Goal: Navigation & Orientation: Find specific page/section

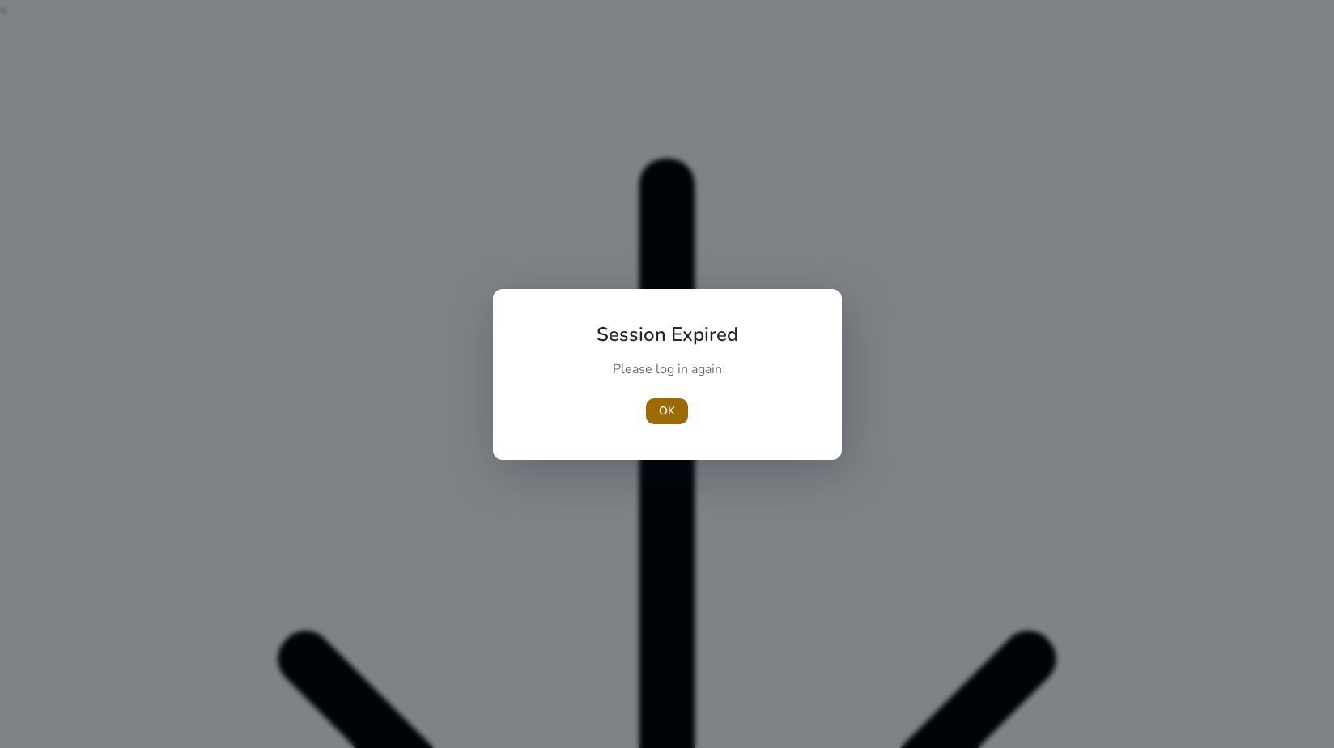
click at [660, 419] on span "button" at bounding box center [667, 411] width 42 height 39
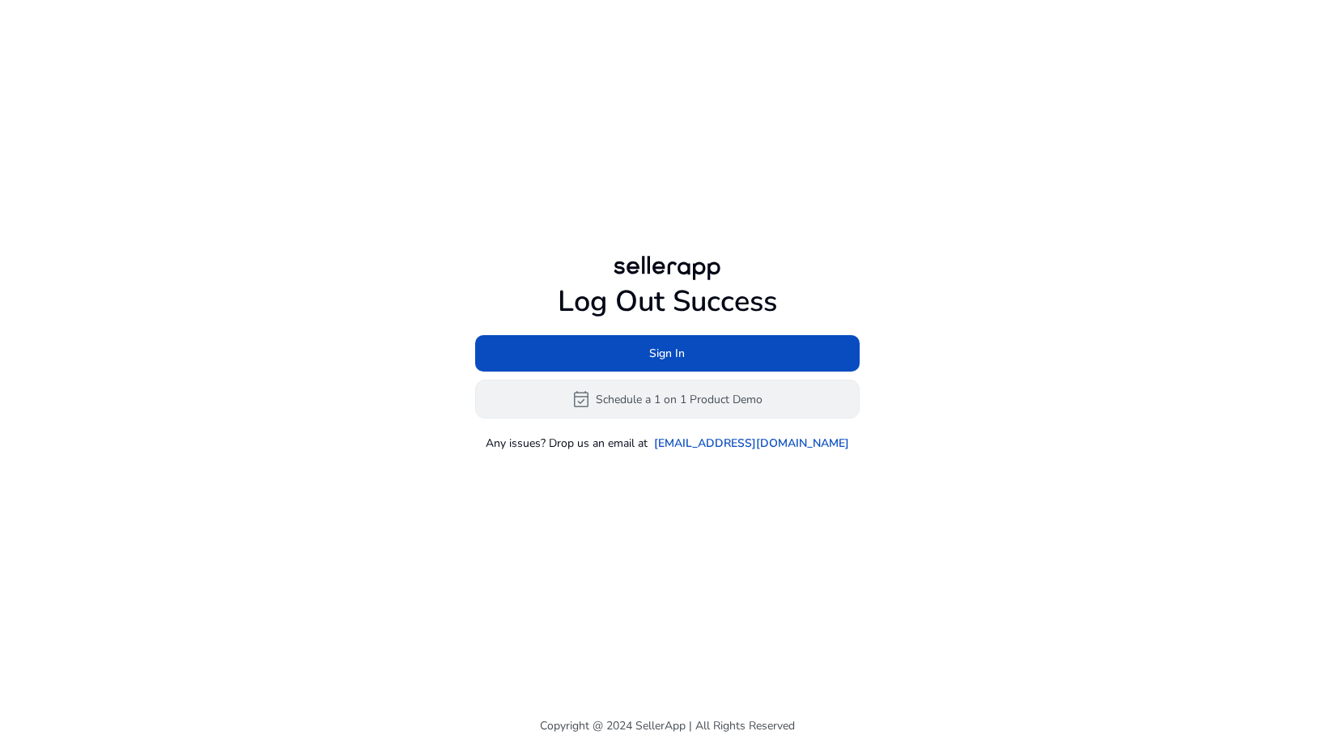
drag, startPoint x: 622, startPoint y: 360, endPoint x: 634, endPoint y: 397, distance: 38.4
click at [634, 397] on div "Sign In event_available Schedule a 1 on 1 Product Demo" at bounding box center [667, 376] width 384 height 83
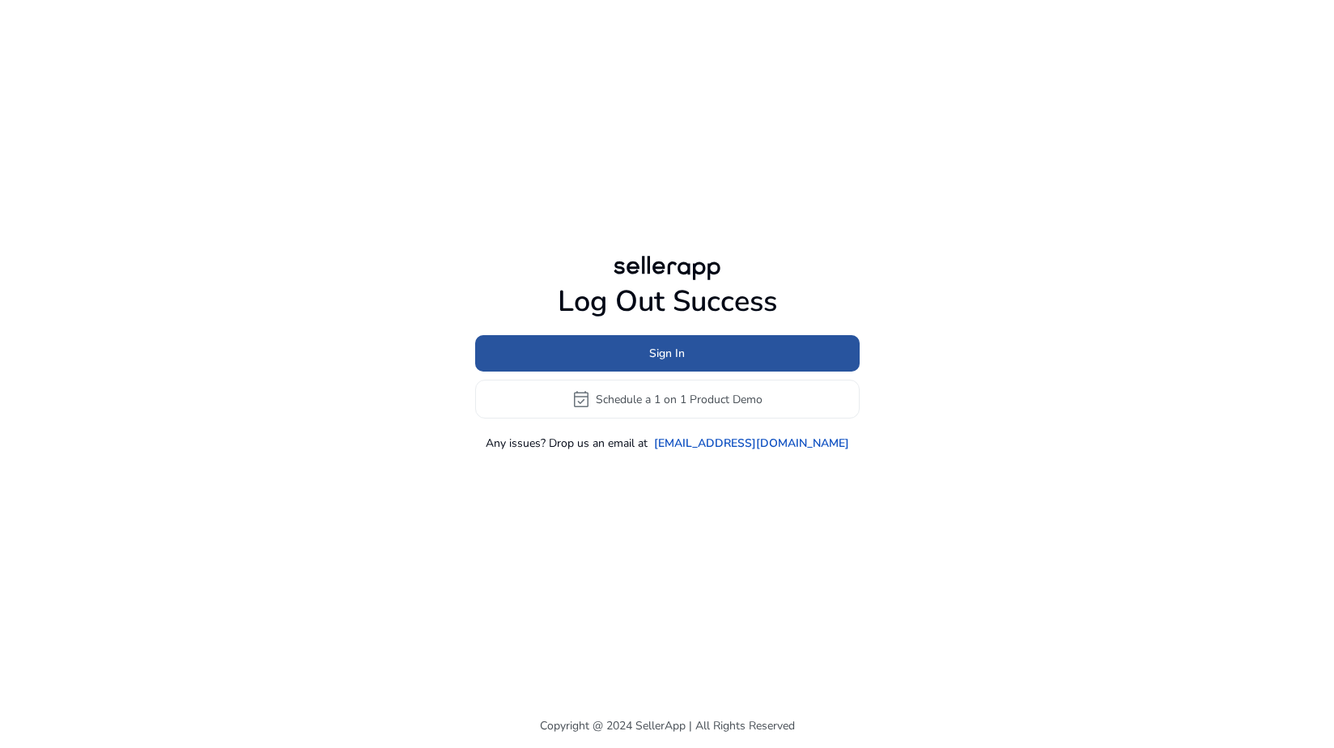
click at [632, 359] on span at bounding box center [667, 353] width 384 height 39
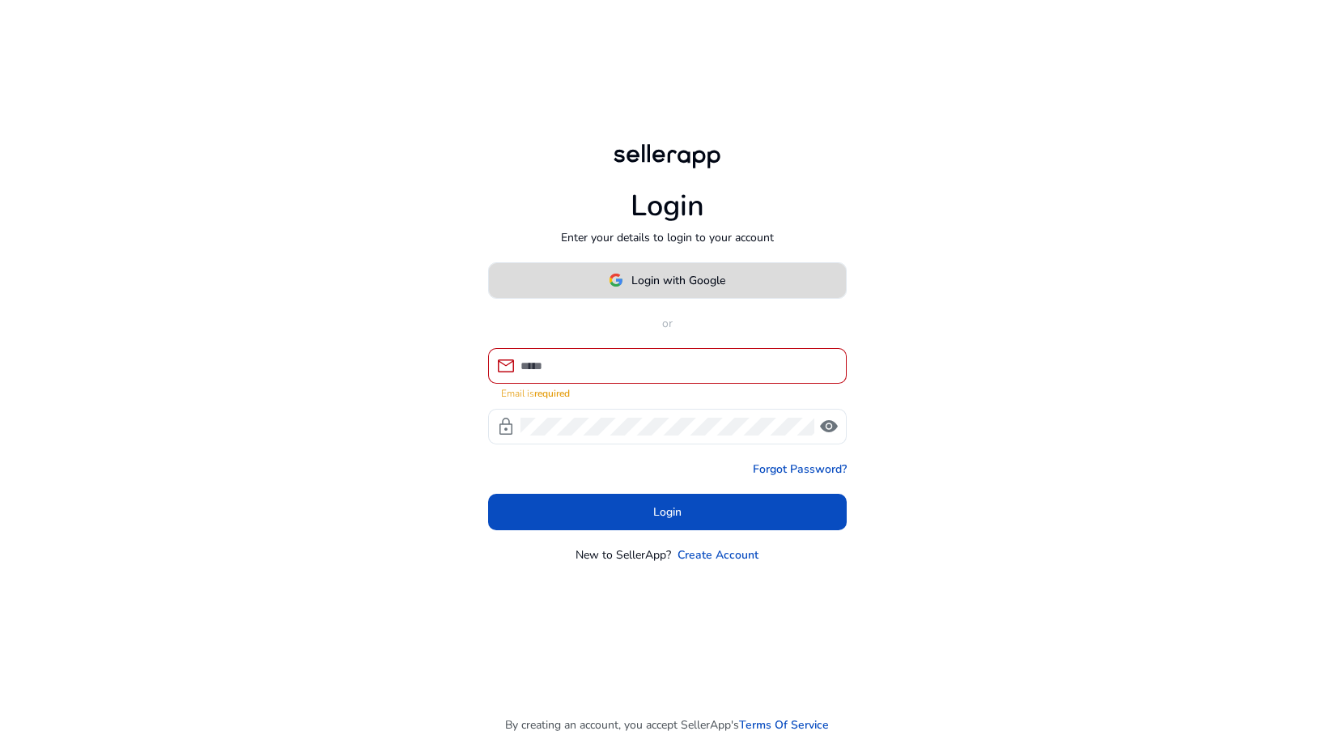
click at [630, 289] on span "Login with Google" at bounding box center [667, 280] width 117 height 17
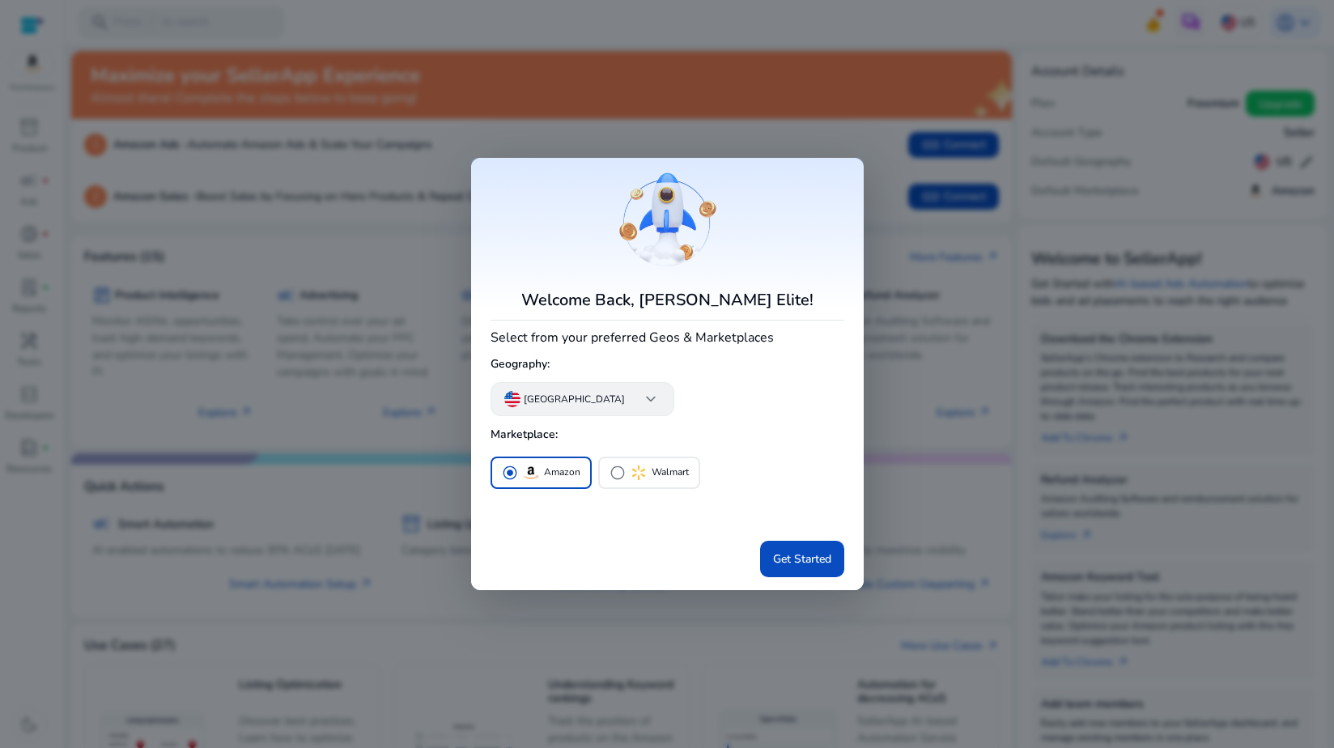
click at [571, 401] on p "[GEOGRAPHIC_DATA]" at bounding box center [574, 399] width 101 height 15
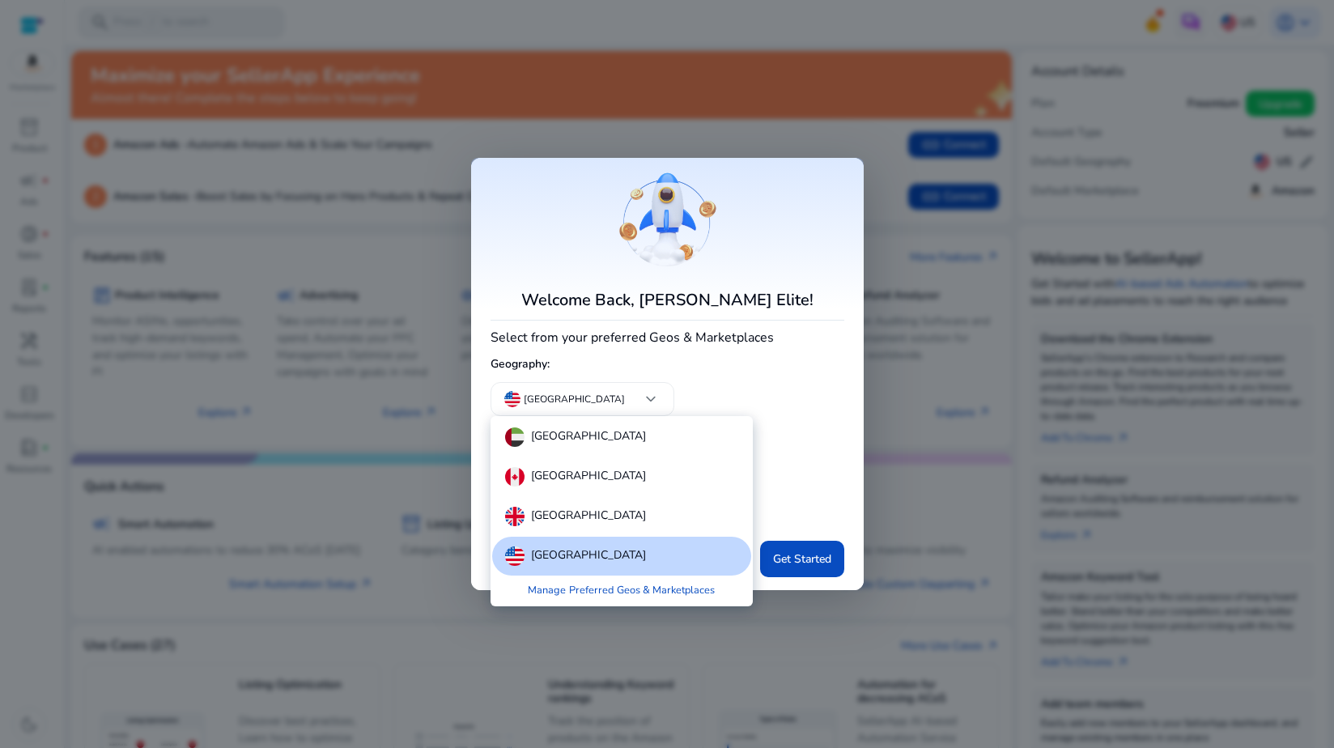
click at [571, 401] on div at bounding box center [667, 374] width 1334 height 748
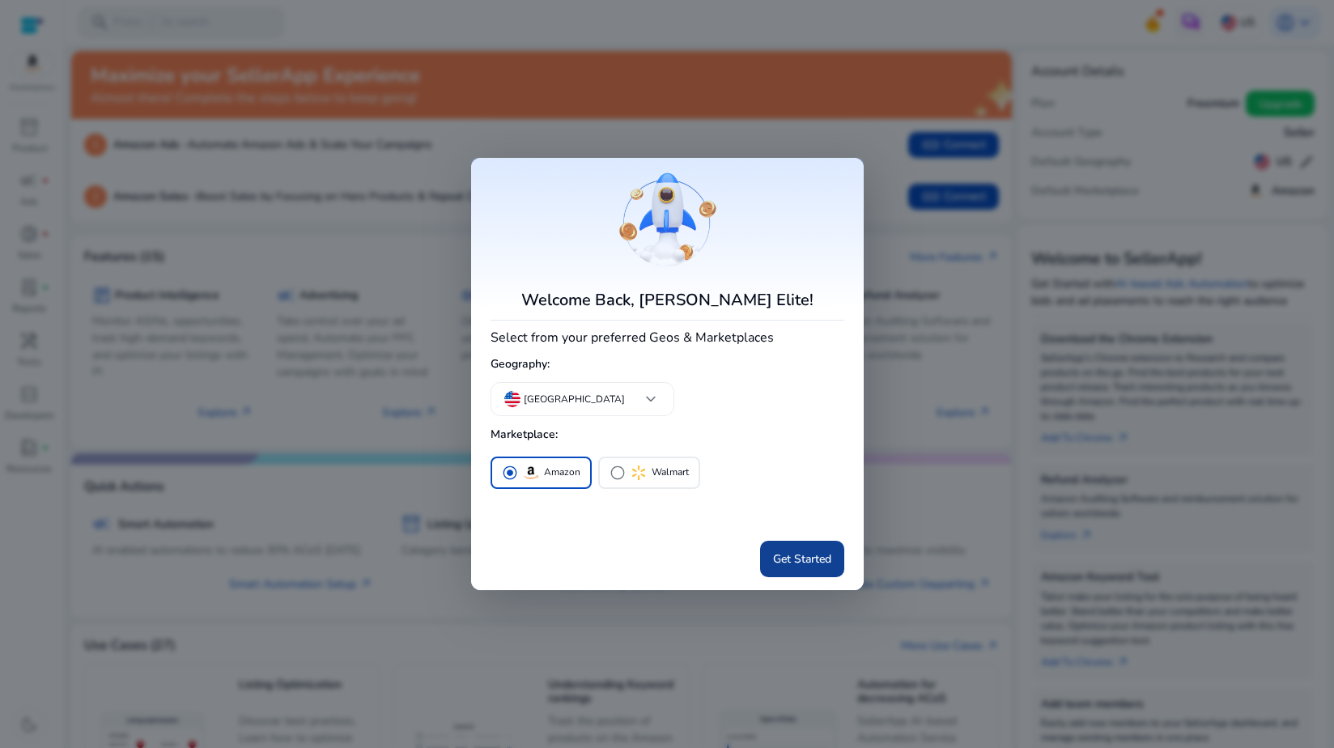
click at [783, 547] on span at bounding box center [802, 558] width 84 height 39
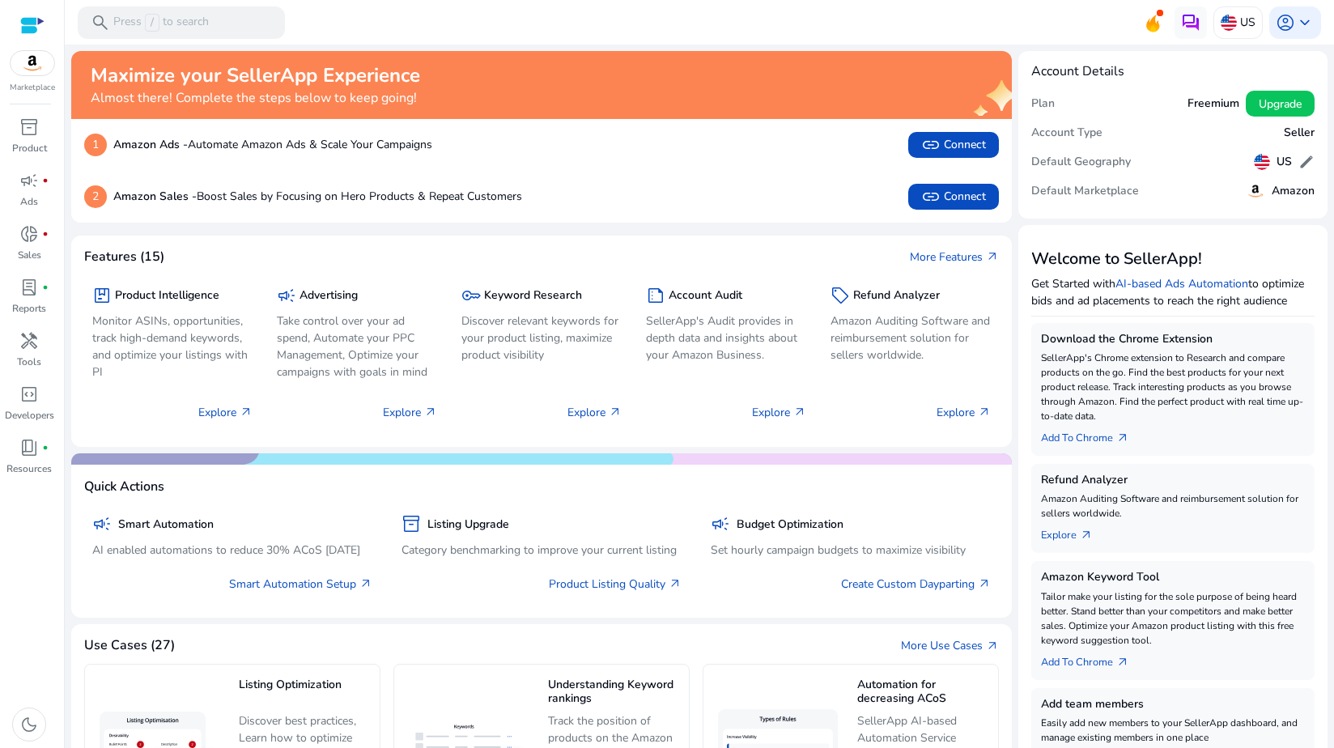
click at [1131, 28] on mat-toolbar "search Press / to search US account_circle keyboard_arrow_down" at bounding box center [699, 22] width 1269 height 45
click at [1147, 26] on icon at bounding box center [1153, 24] width 12 height 15
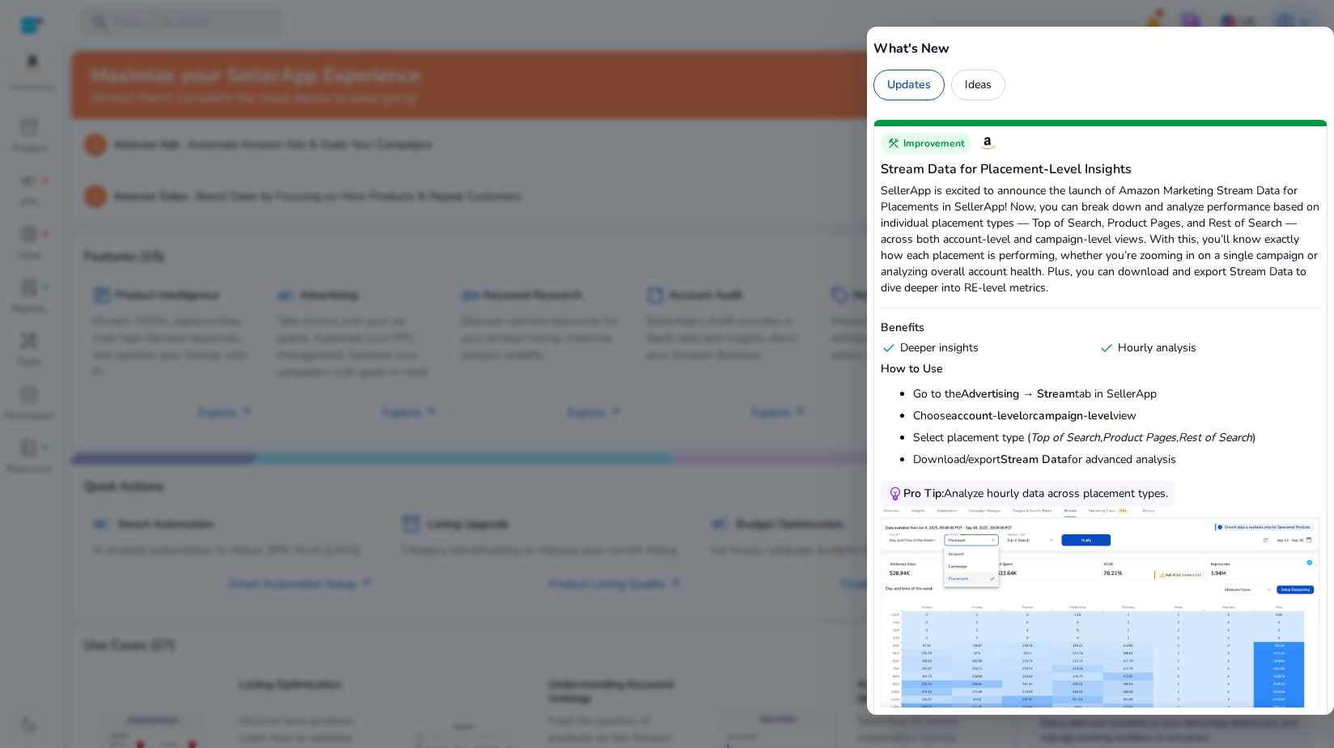
click at [800, 27] on div at bounding box center [667, 374] width 1334 height 748
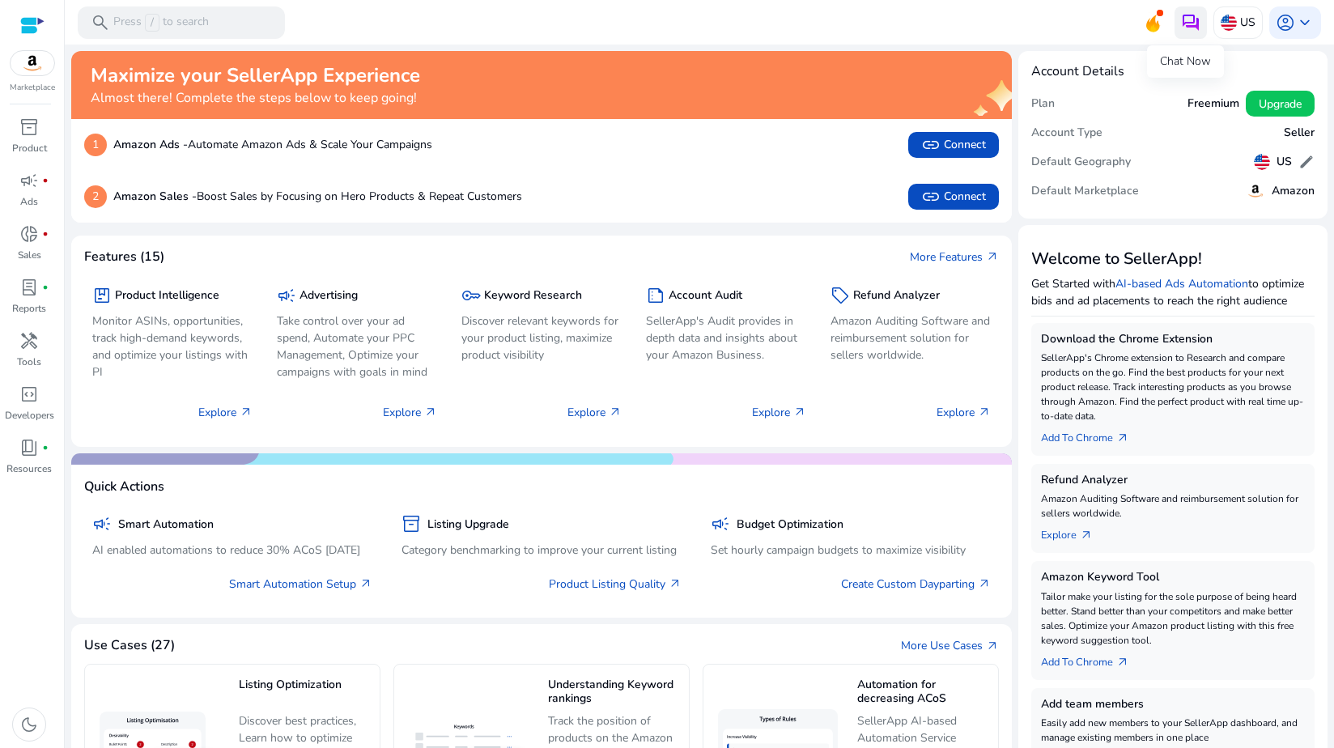
click at [1194, 30] on img at bounding box center [1190, 22] width 19 height 19
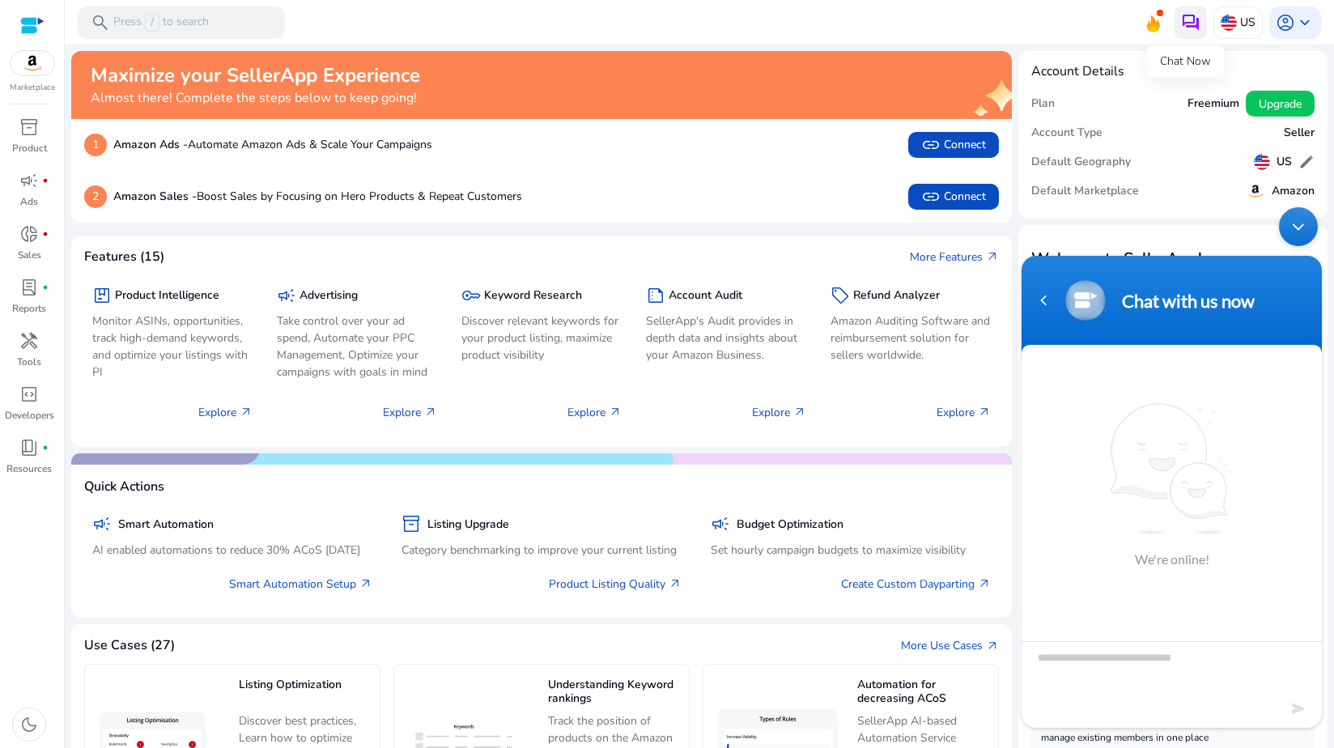
click at [1181, 24] on img at bounding box center [1190, 22] width 19 height 19
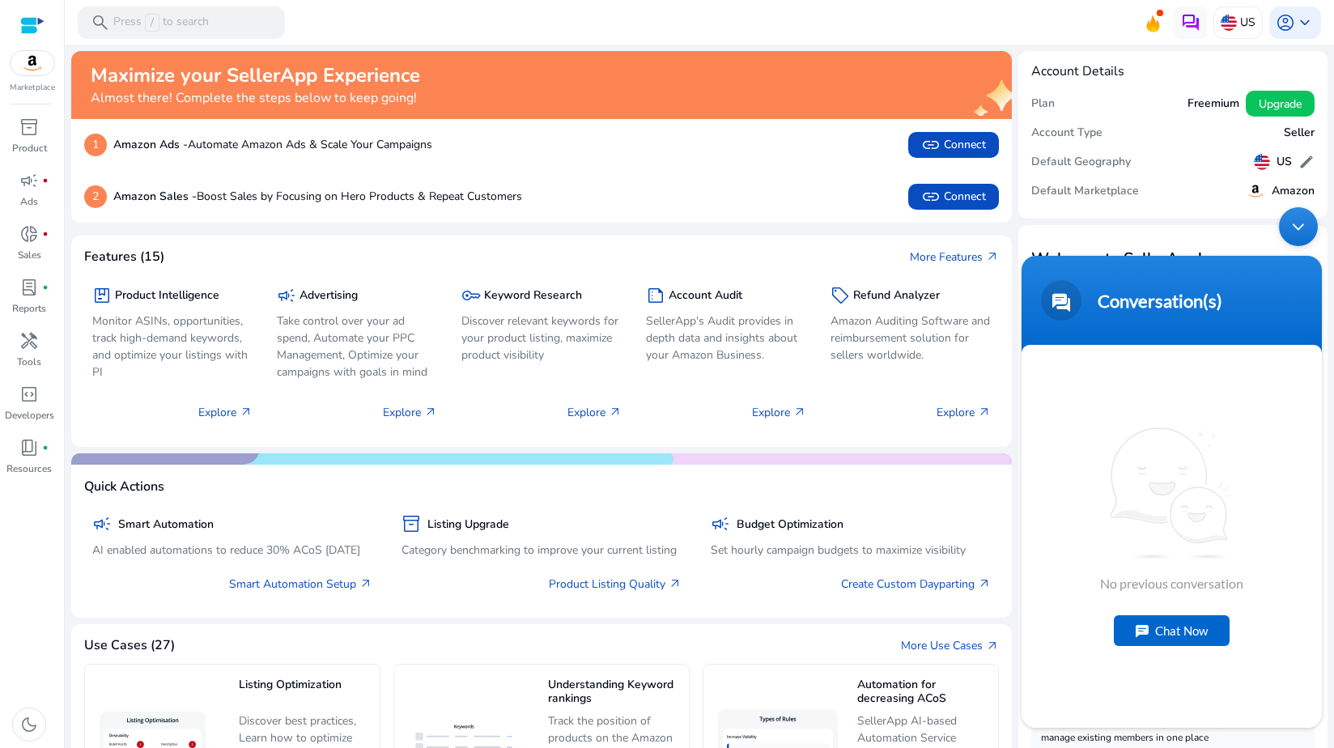
click at [1281, 234] on div "Minimize live chat window" at bounding box center [1298, 226] width 39 height 39
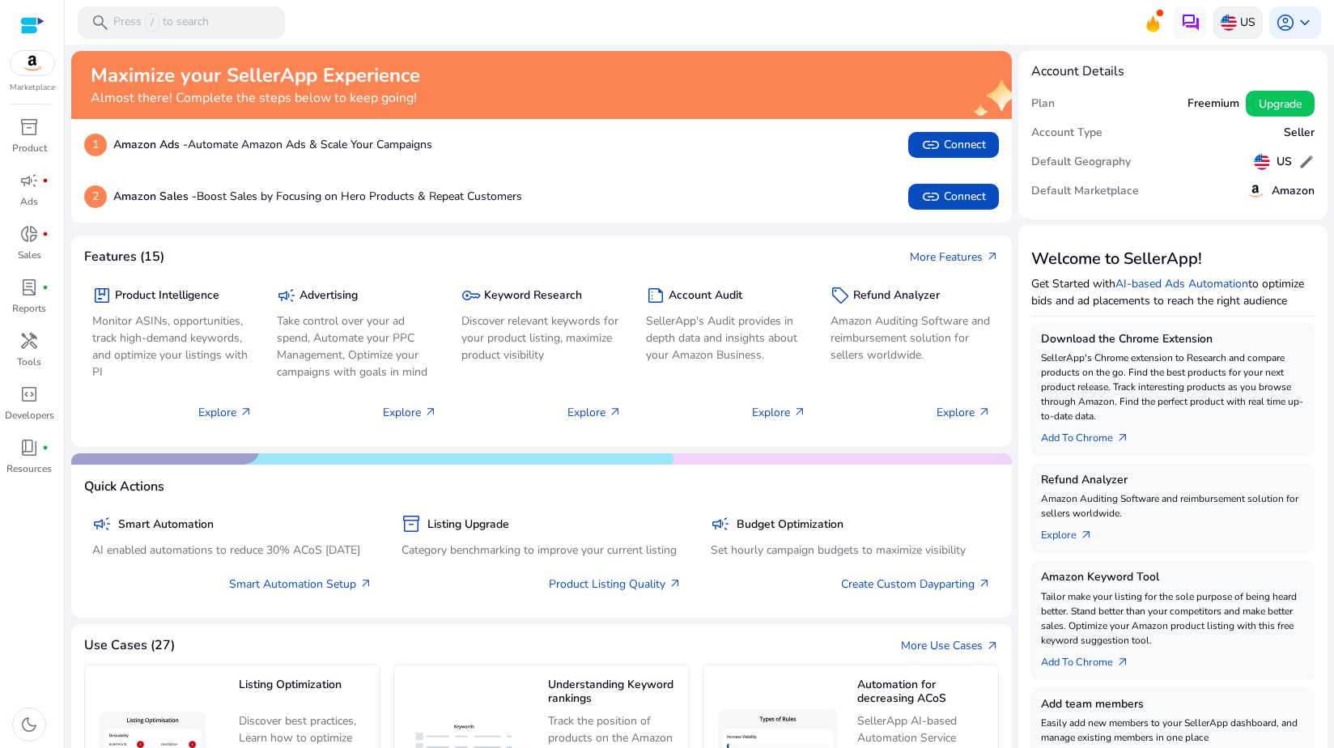
click at [1220, 21] on img at bounding box center [1228, 23] width 16 height 16
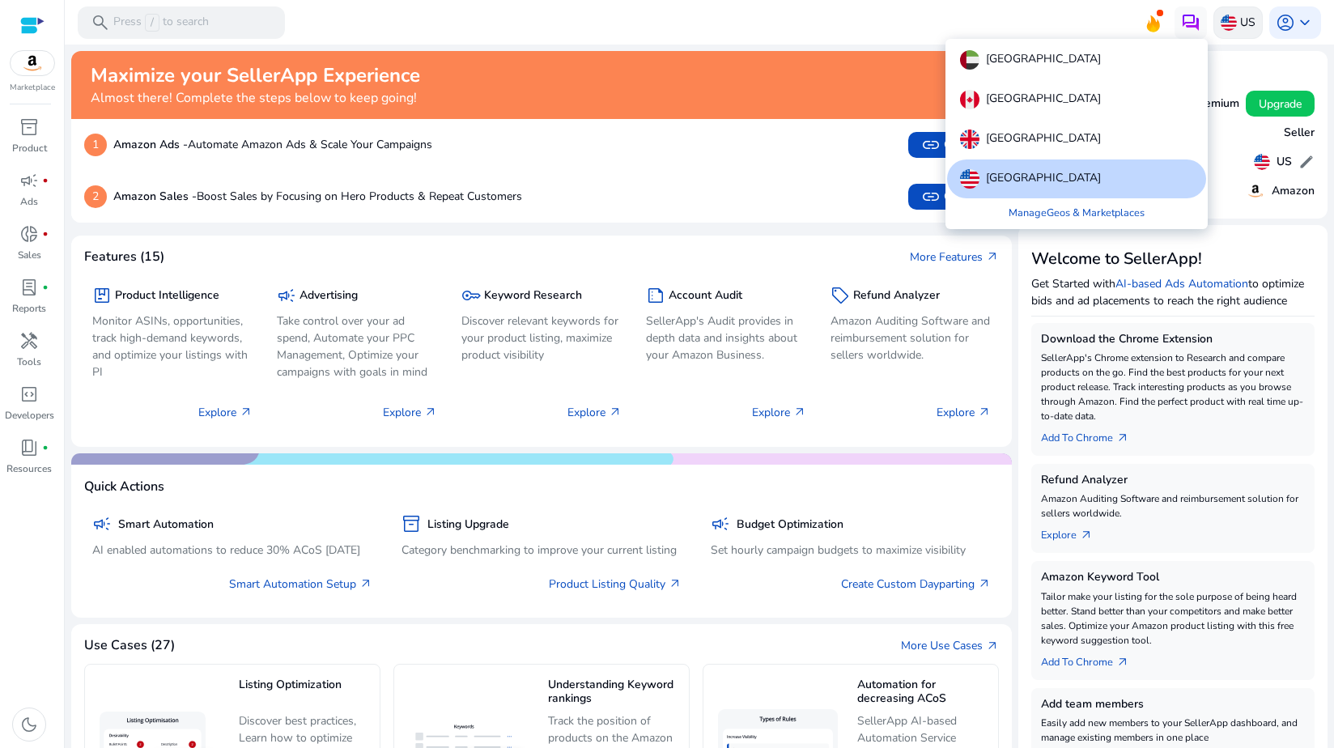
click at [1220, 21] on div at bounding box center [667, 374] width 1334 height 748
click at [1228, 21] on img at bounding box center [1228, 23] width 16 height 16
click at [1228, 21] on div at bounding box center [667, 374] width 1334 height 748
click at [1275, 23] on span "account_circle" at bounding box center [1284, 22] width 19 height 19
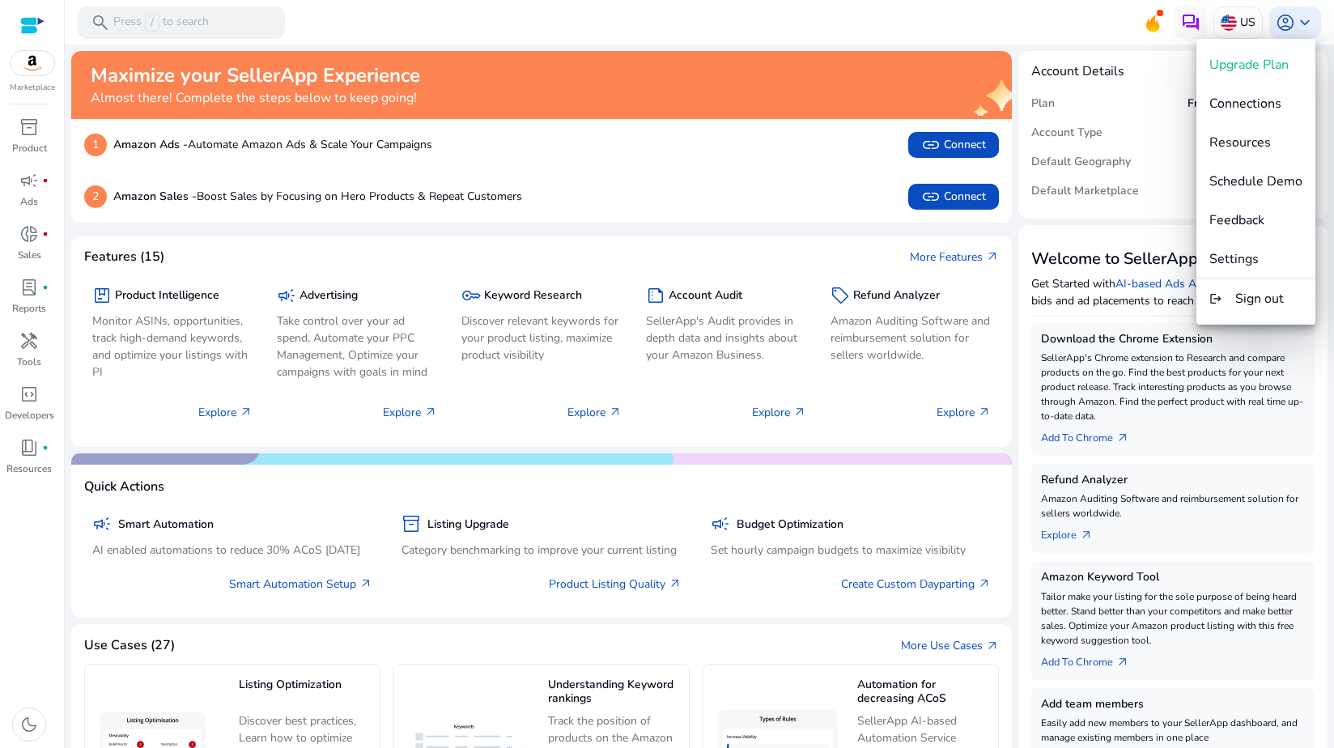
click at [1272, 26] on div at bounding box center [667, 374] width 1334 height 748
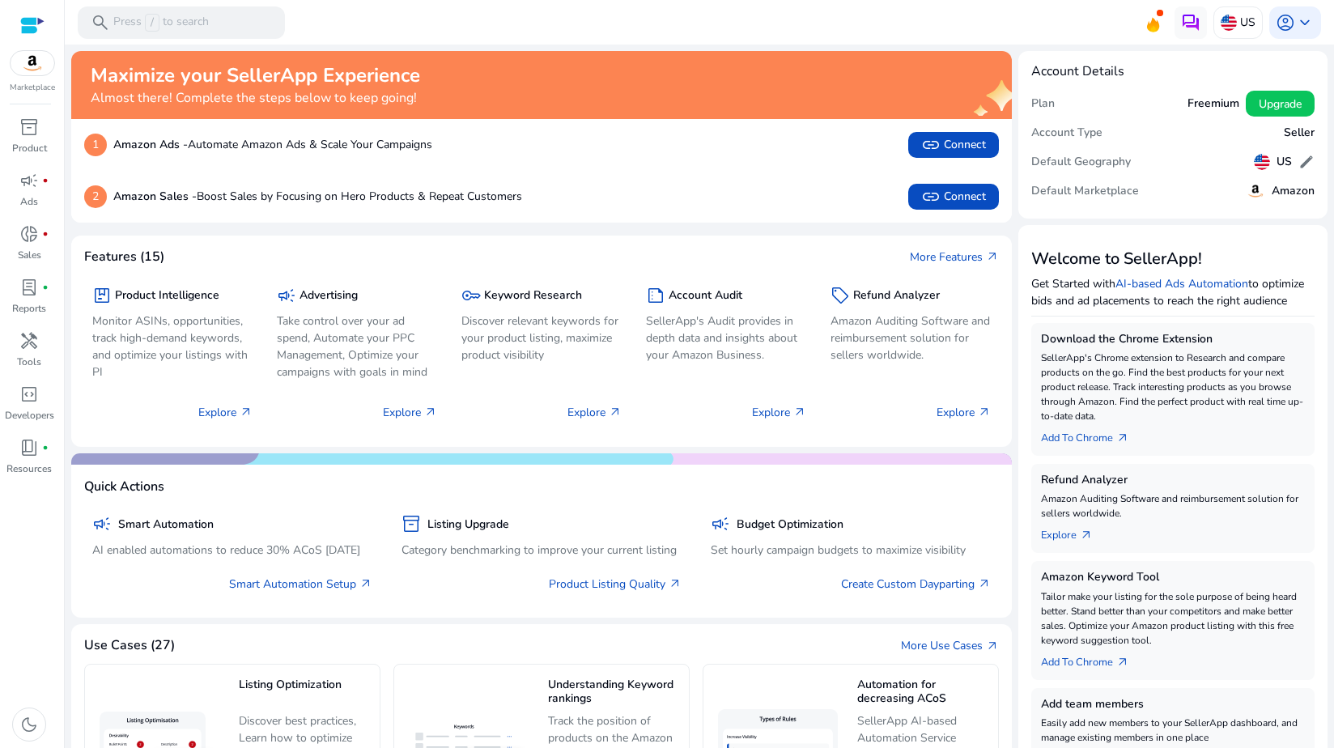
click at [1204, 78] on mat-card "Account Details Plan Freemium Upgrade Account Type Seller Default Geography US …" at bounding box center [1172, 135] width 309 height 168
click at [37, 195] on p "Ads" at bounding box center [29, 201] width 18 height 15
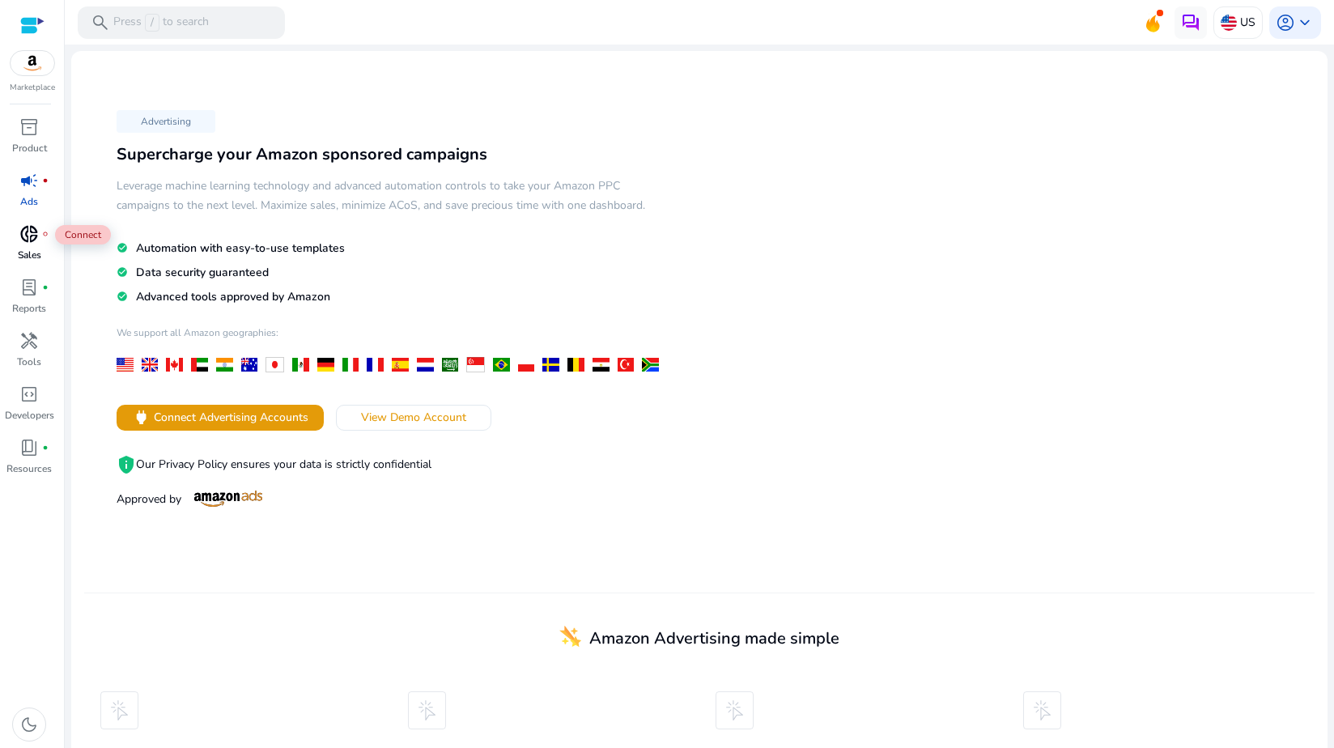
click at [24, 240] on span "donut_small" at bounding box center [28, 233] width 19 height 19
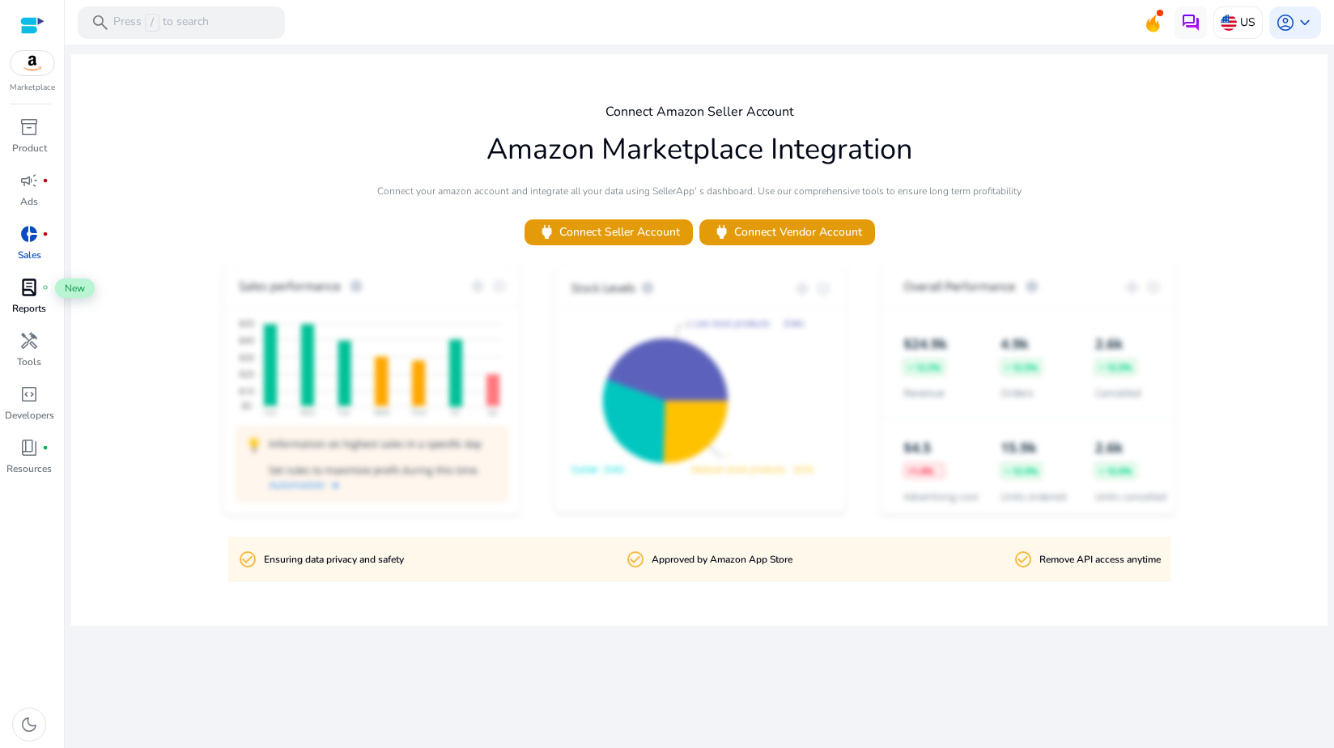
click at [19, 286] on div "lab_profile fiber_manual_record" at bounding box center [28, 287] width 45 height 26
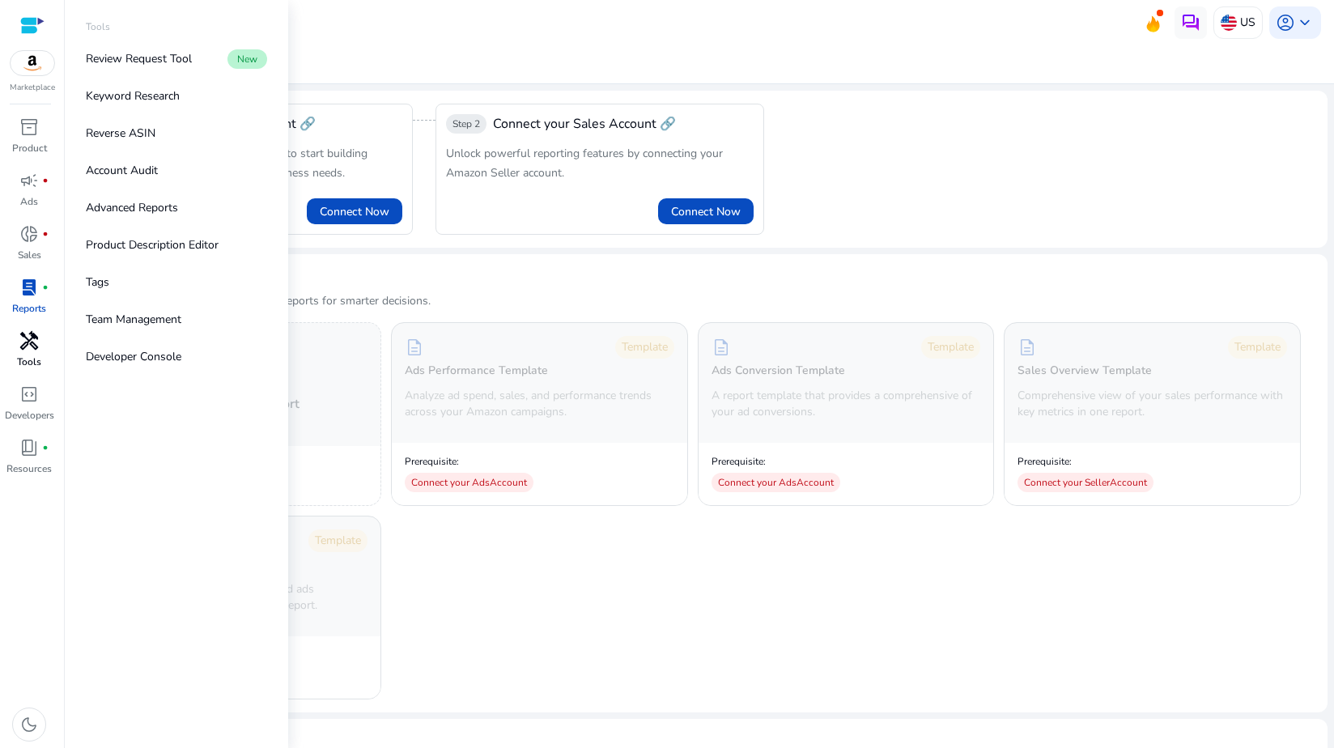
click at [39, 350] on div "handyman" at bounding box center [28, 341] width 45 height 26
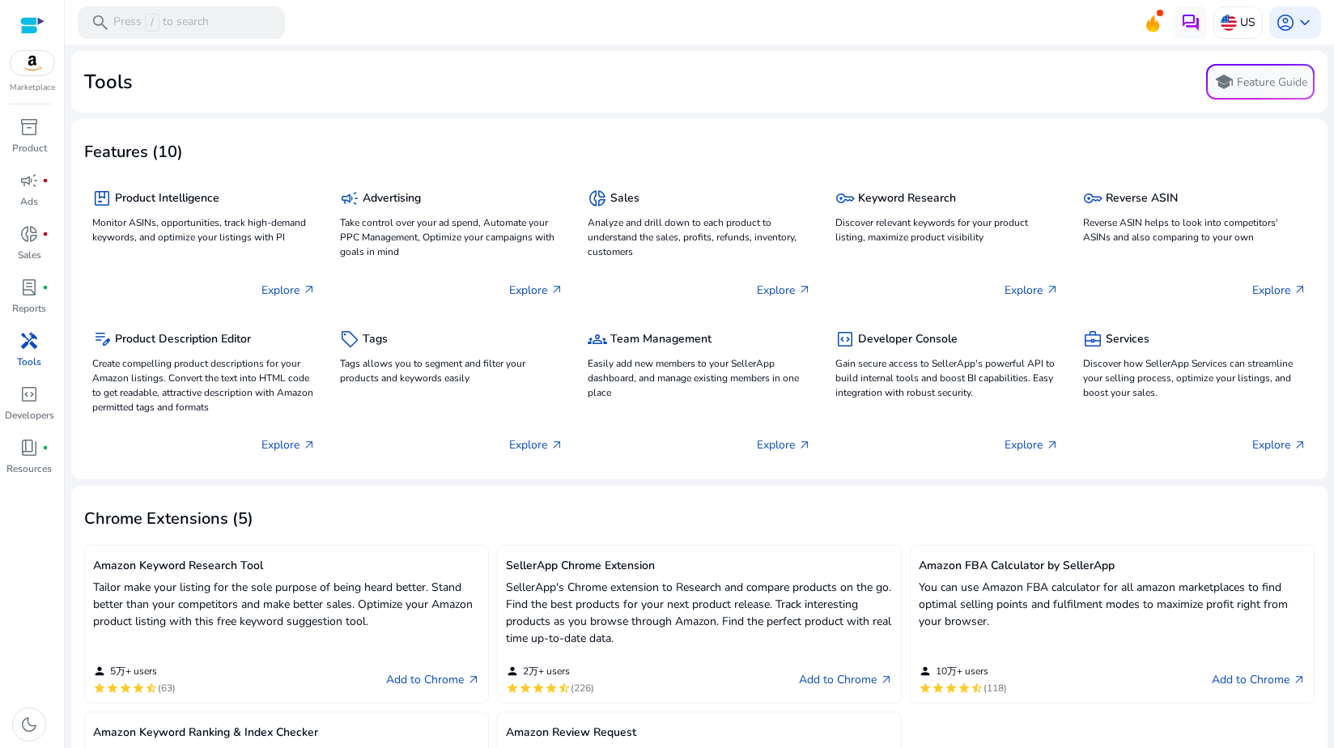
click at [336, 163] on div "Features (10)" at bounding box center [699, 150] width 1230 height 36
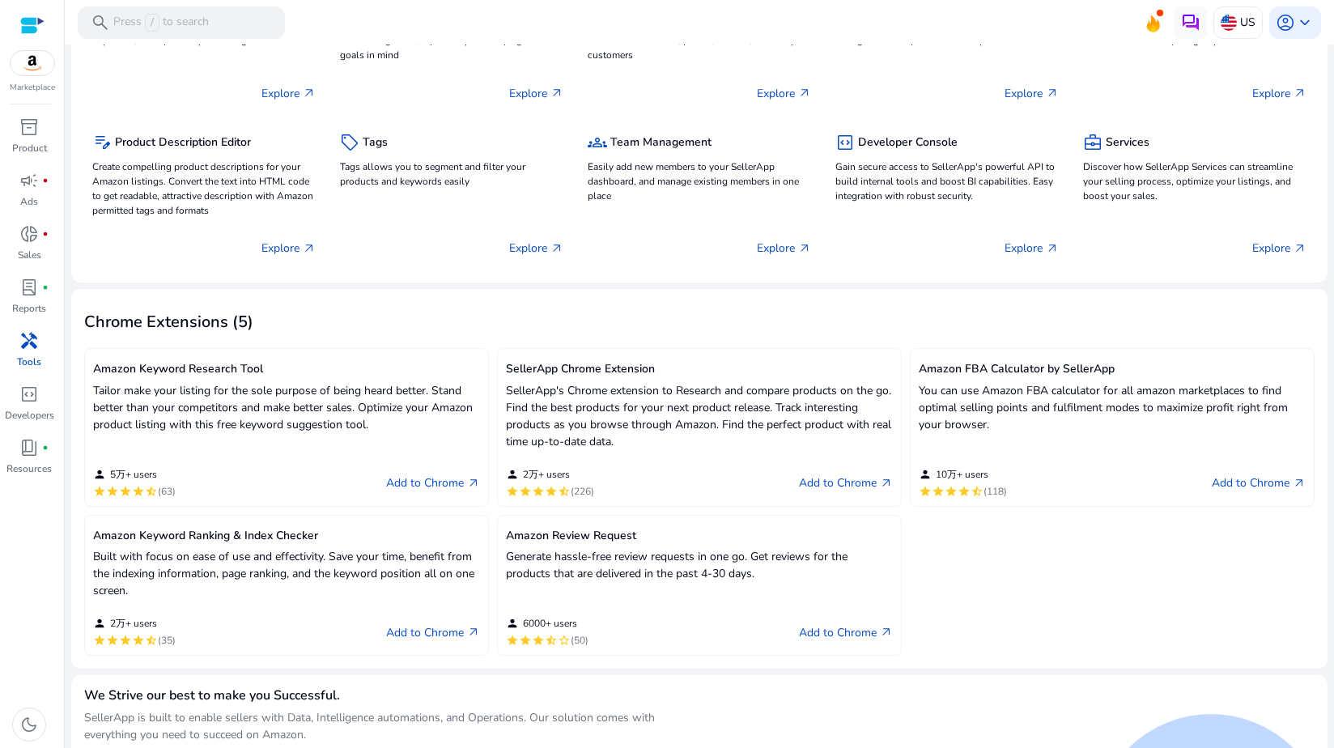
scroll to position [197, 0]
click at [49, 447] on div "book_4 fiber_manual_record" at bounding box center [28, 448] width 45 height 26
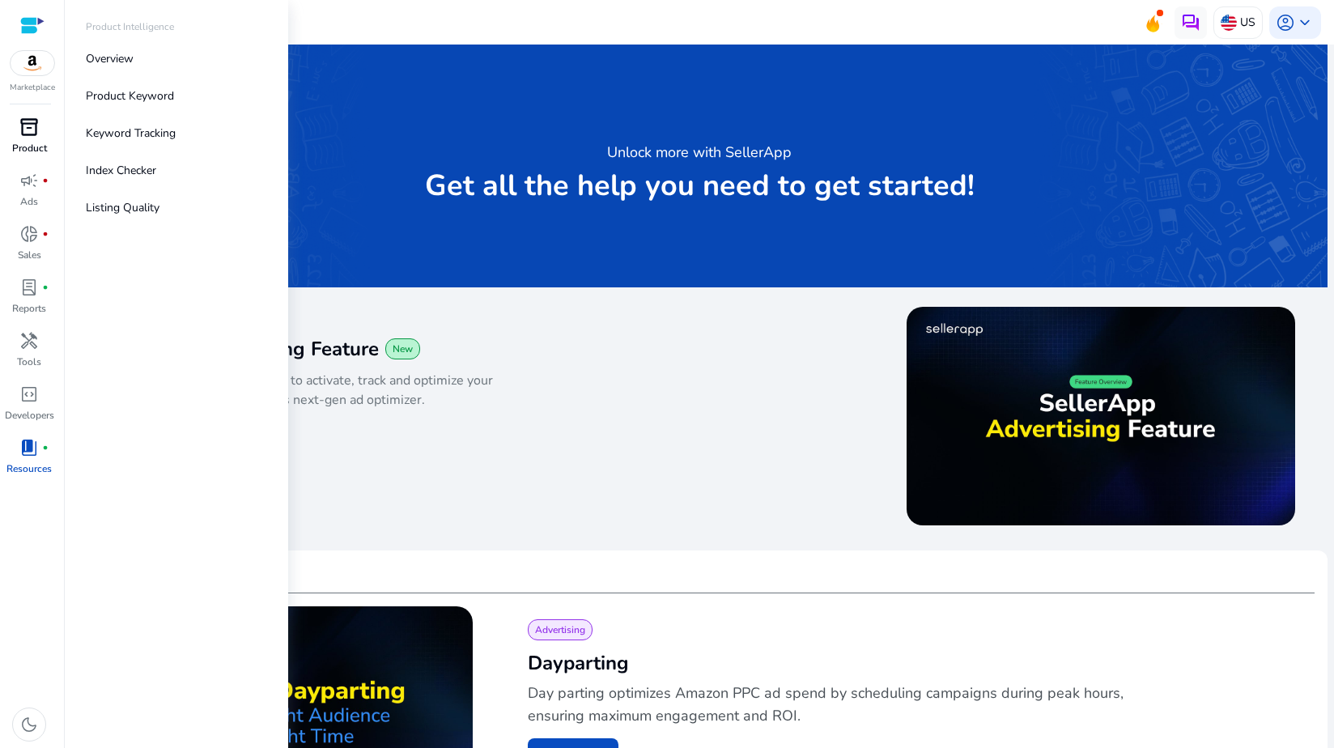
click at [35, 141] on p "Product" at bounding box center [29, 148] width 35 height 15
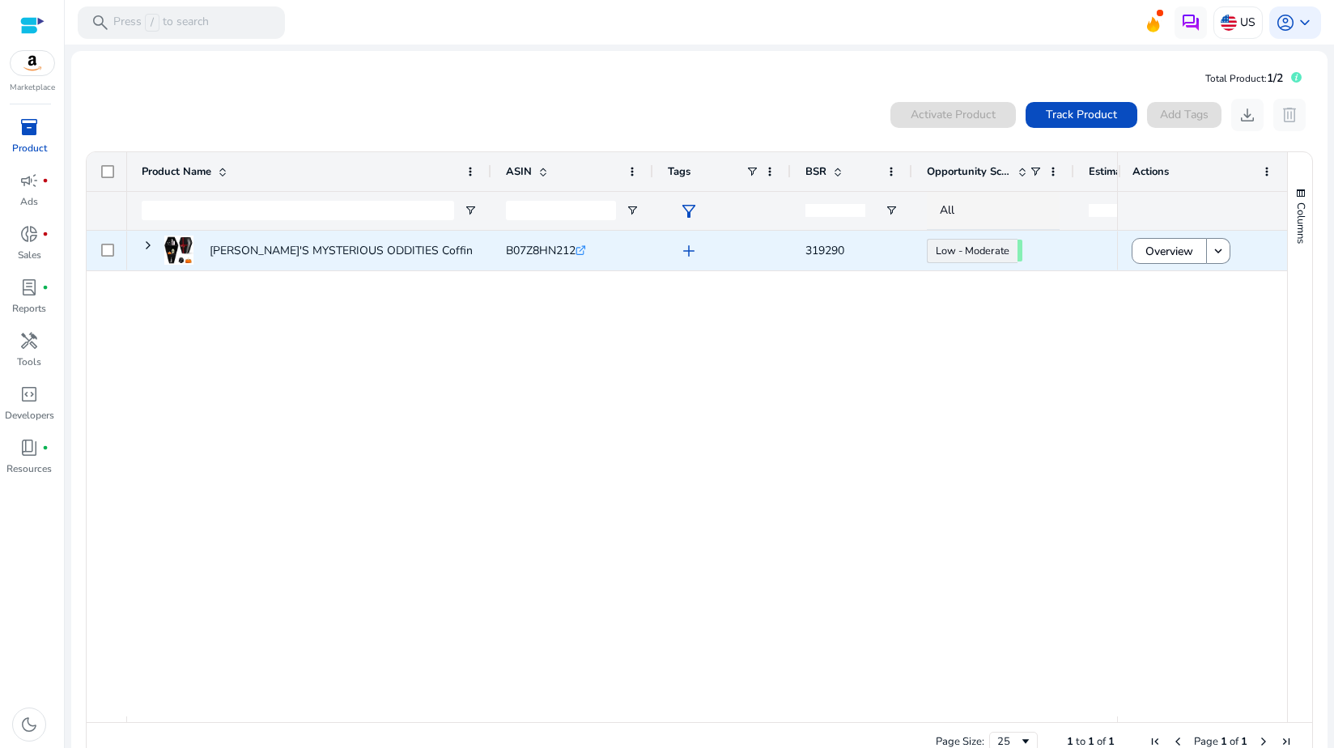
click at [148, 252] on span at bounding box center [148, 244] width 13 height 33
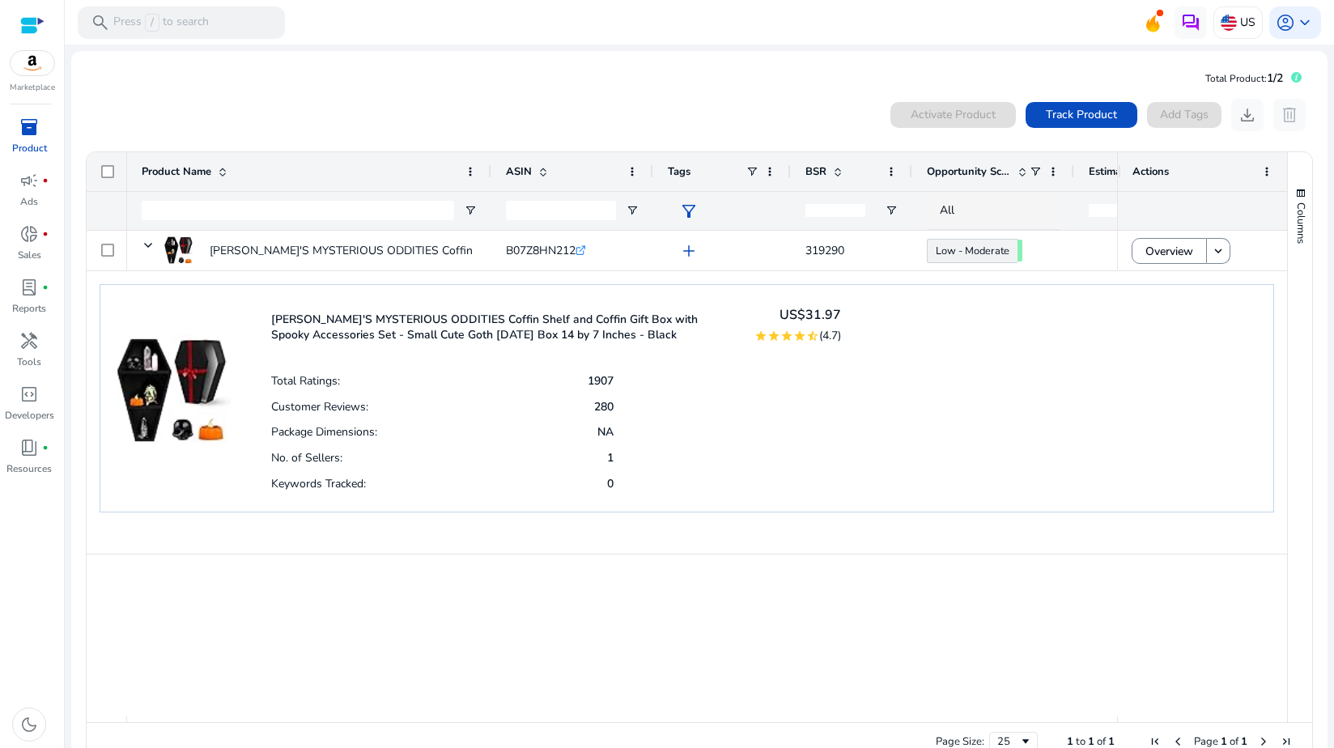
click at [472, 105] on div "0 products selected Activate Product Track Product Add Tags download delete" at bounding box center [699, 115] width 1228 height 32
click at [1279, 28] on span "account_circle" at bounding box center [1284, 22] width 19 height 19
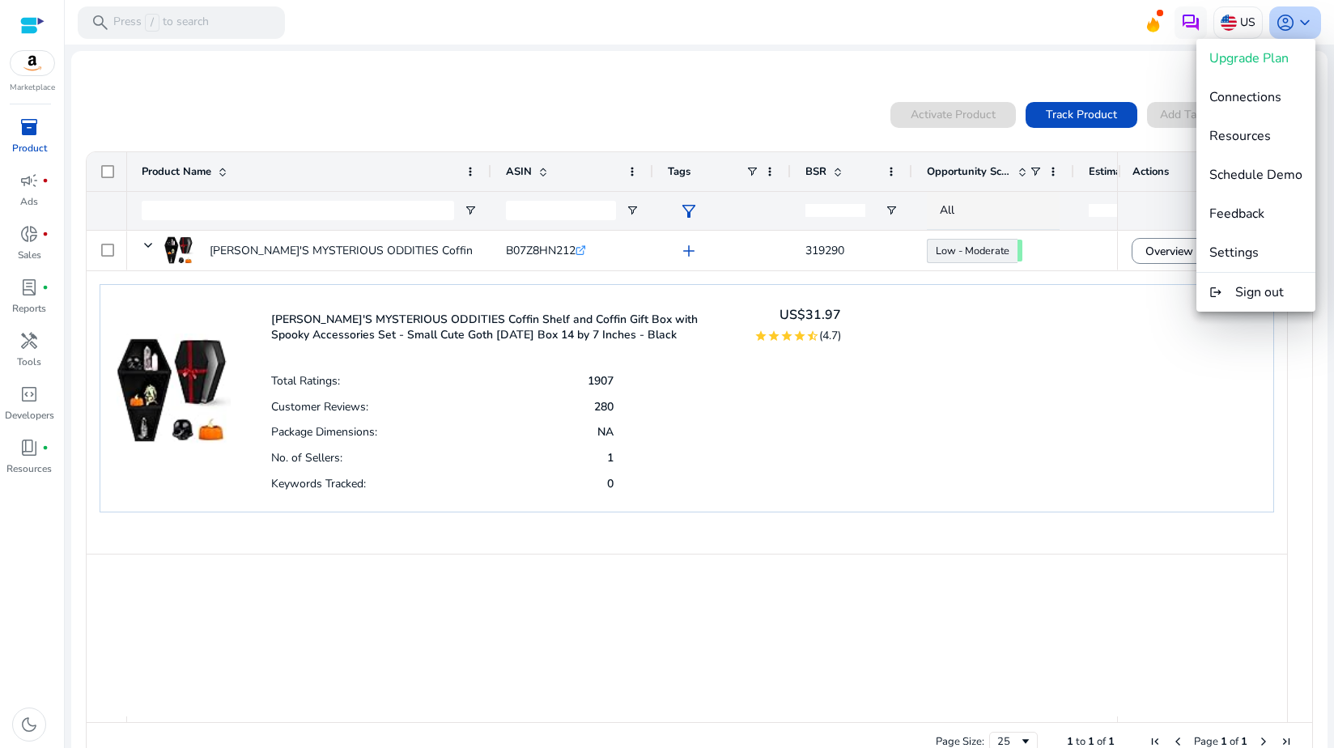
click at [1279, 30] on div at bounding box center [667, 374] width 1334 height 748
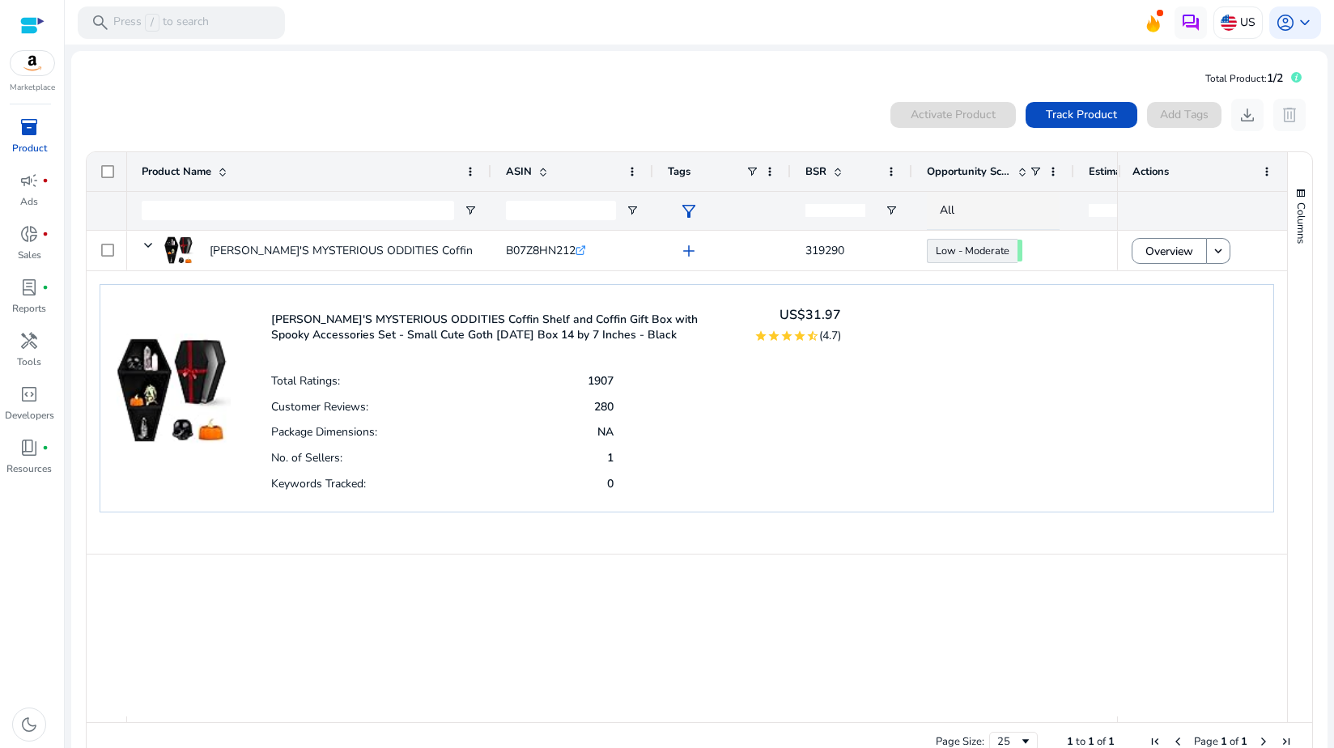
click at [525, 115] on div "0 products selected Activate Product Track Product Add Tags download delete" at bounding box center [699, 115] width 1228 height 32
click at [948, 91] on div "0 products selected Activate Product Track Product Add Tags download delete Pre…" at bounding box center [699, 430] width 1230 height 679
click at [1220, 25] on img at bounding box center [1228, 23] width 16 height 16
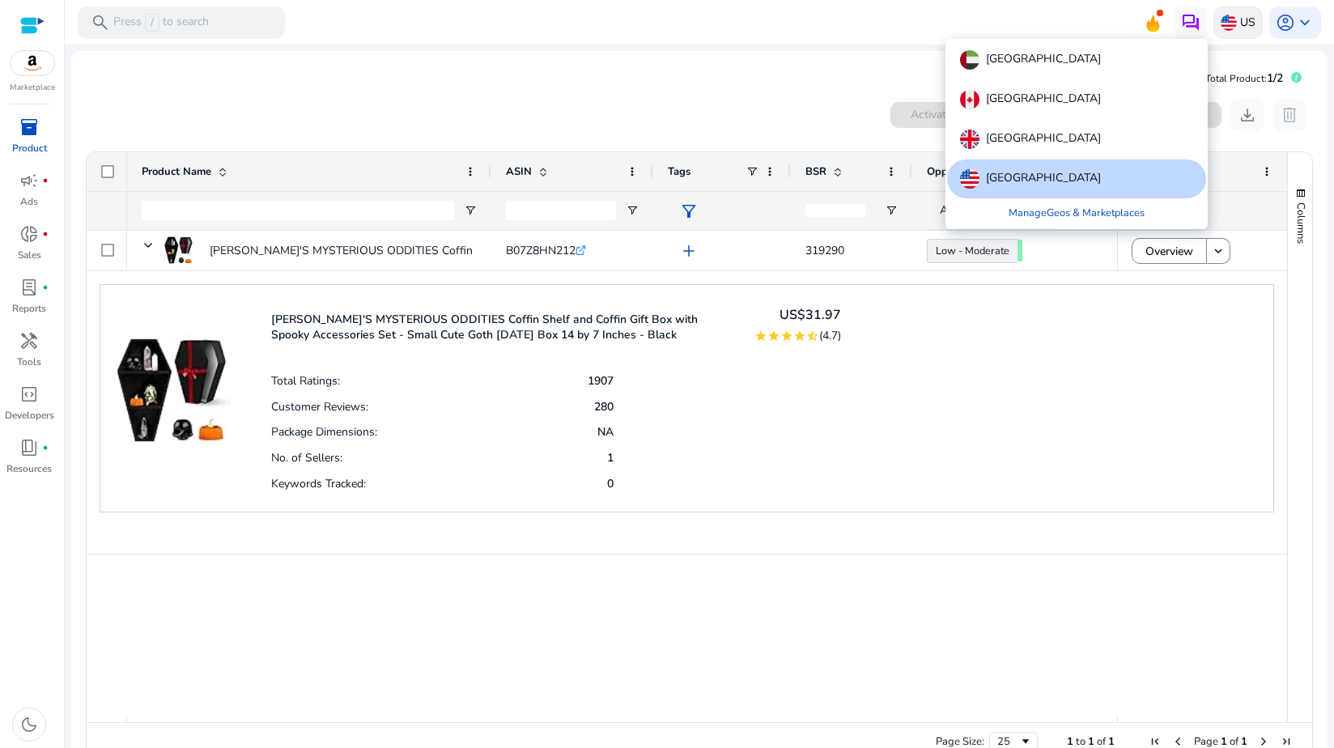
click at [1220, 25] on div at bounding box center [667, 374] width 1334 height 748
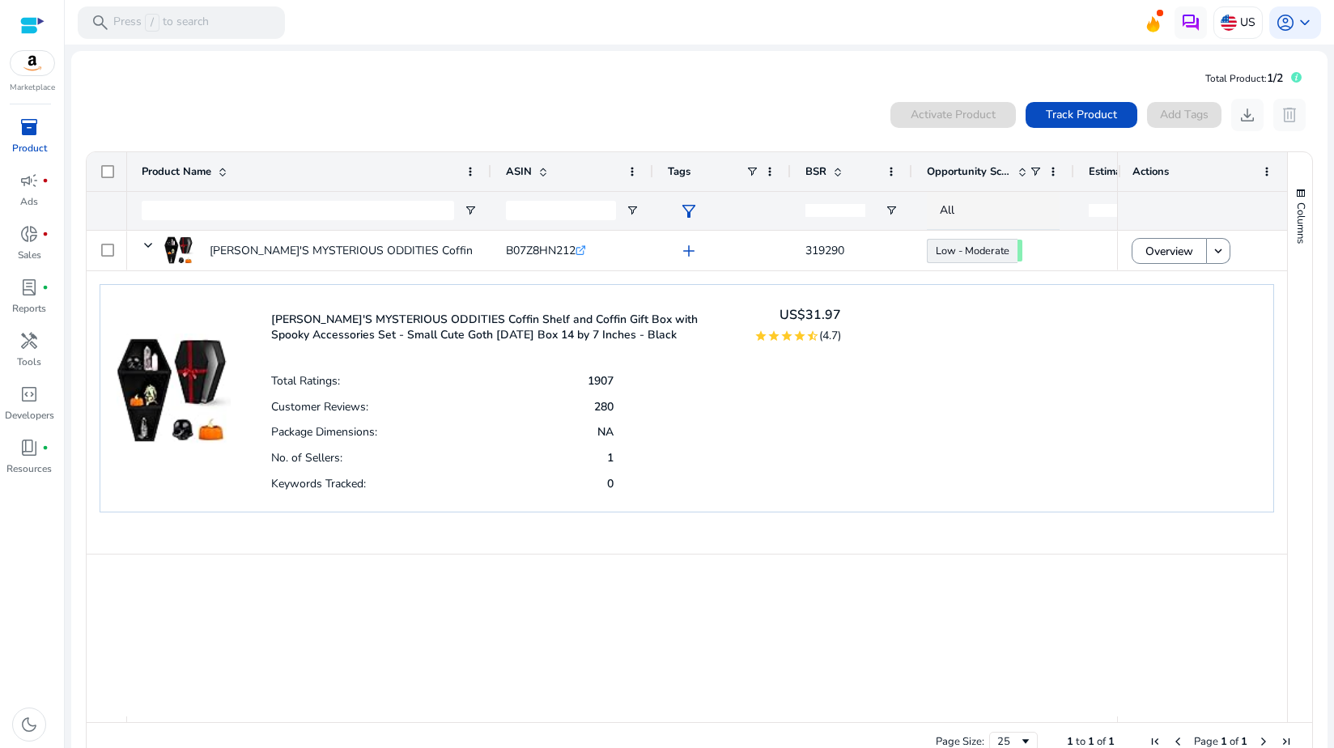
click at [676, 63] on mat-card "Total Product: 1/2 0 products selected Activate Product Track Product Add Tags …" at bounding box center [699, 417] width 1256 height 732
click at [1151, 32] on icon at bounding box center [1152, 21] width 24 height 23
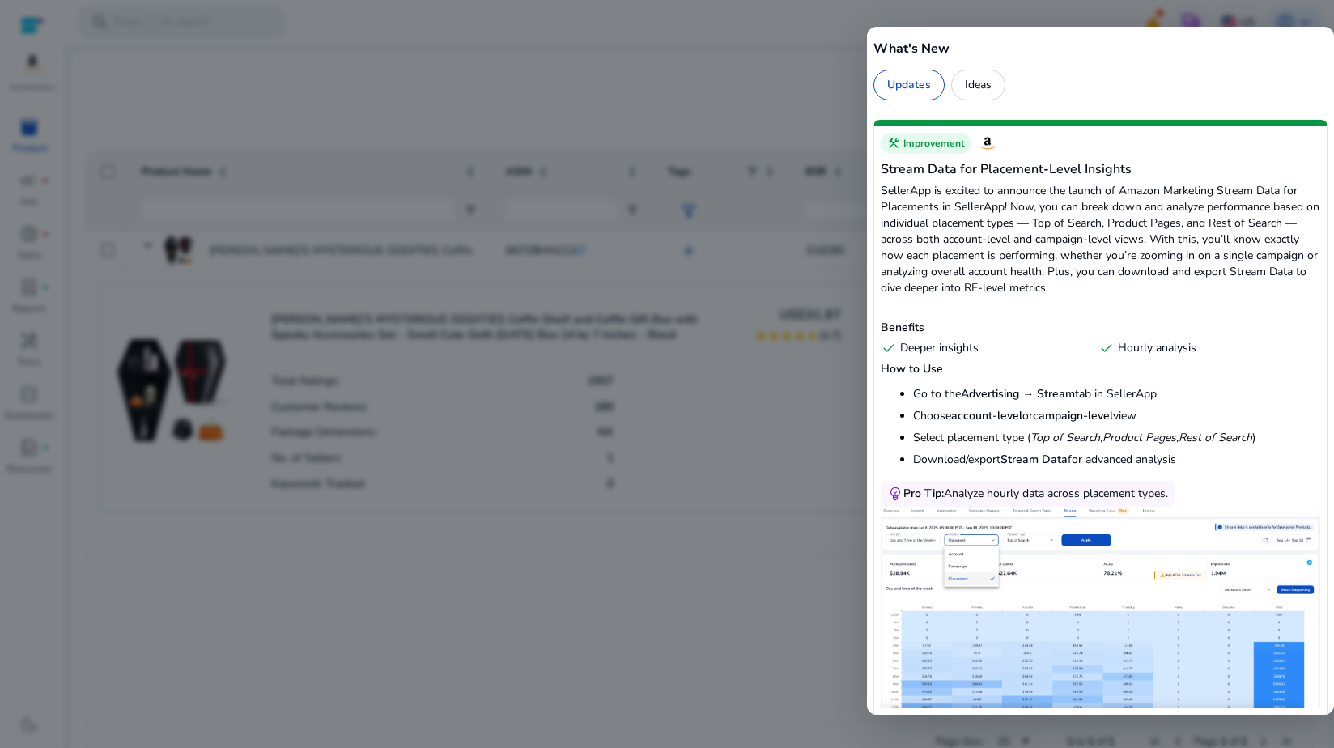
click at [993, 87] on div "Ideas" at bounding box center [978, 85] width 54 height 31
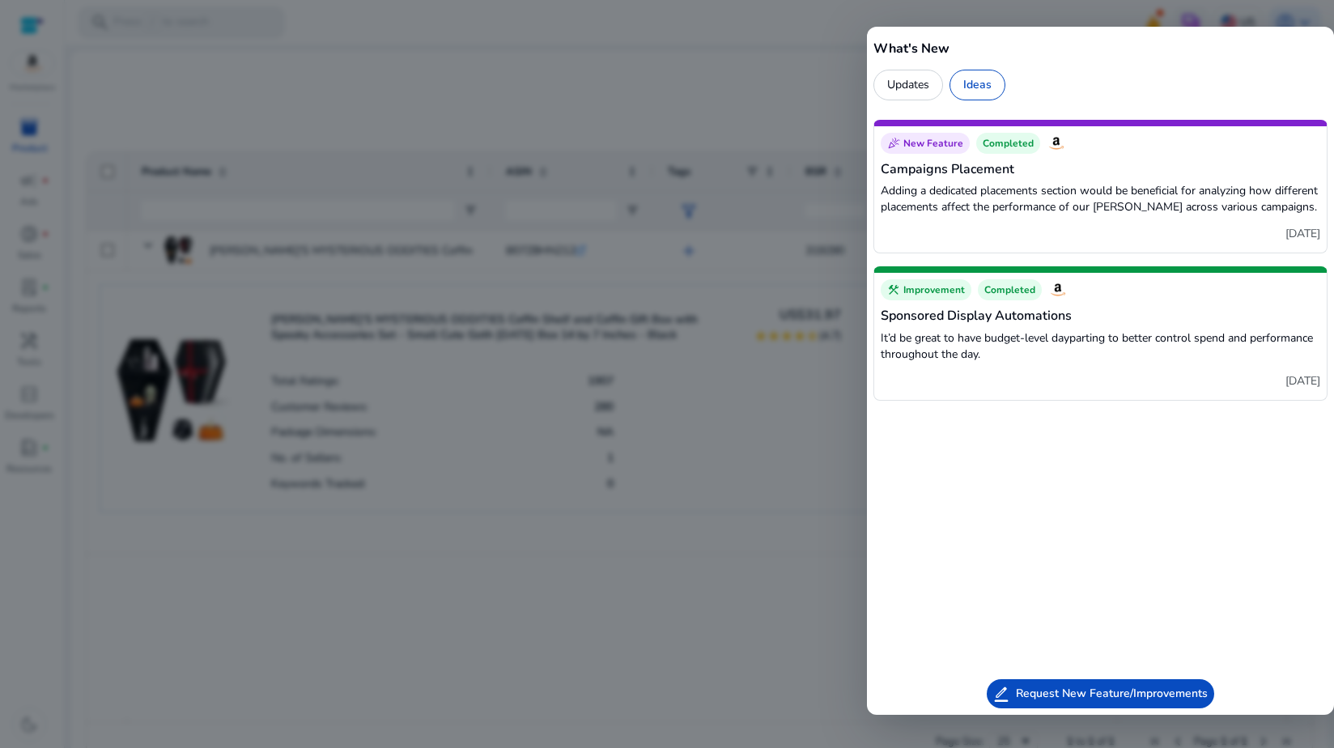
click at [924, 83] on div "Updates" at bounding box center [908, 85] width 70 height 31
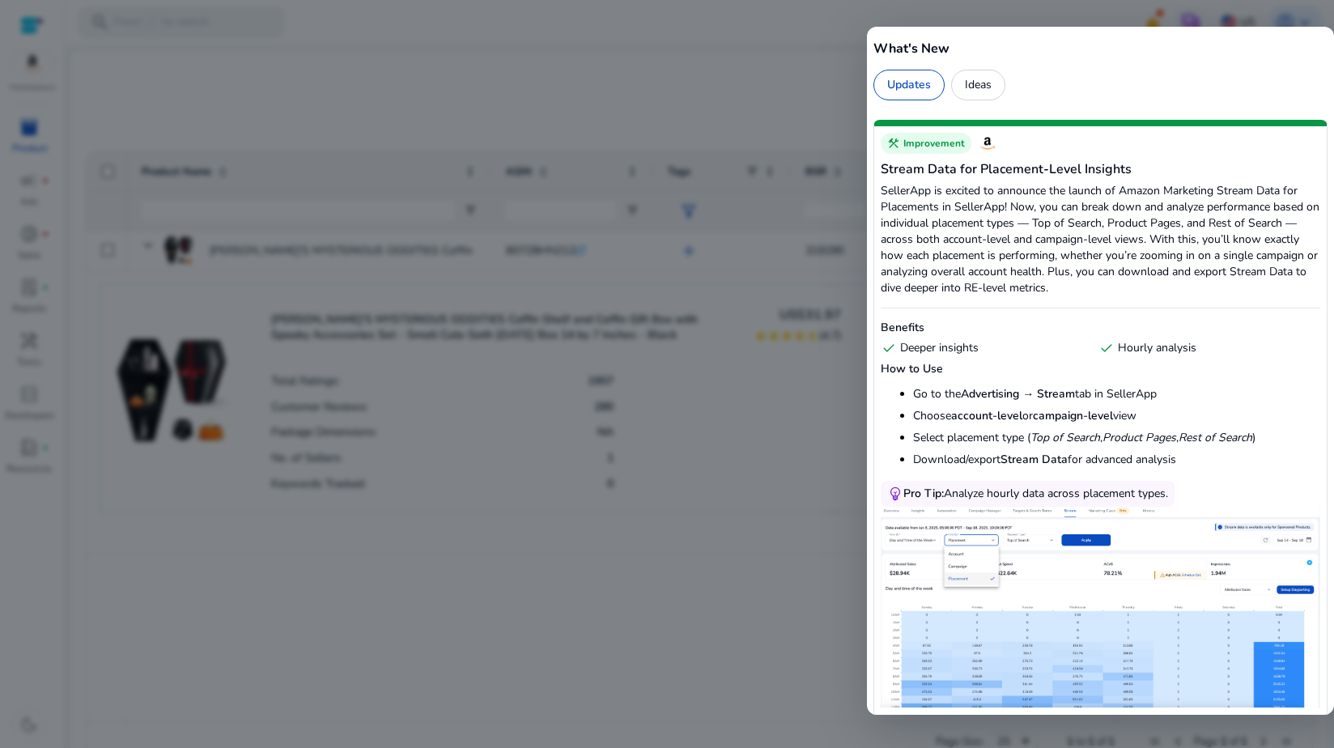
click at [775, 112] on div at bounding box center [667, 374] width 1334 height 748
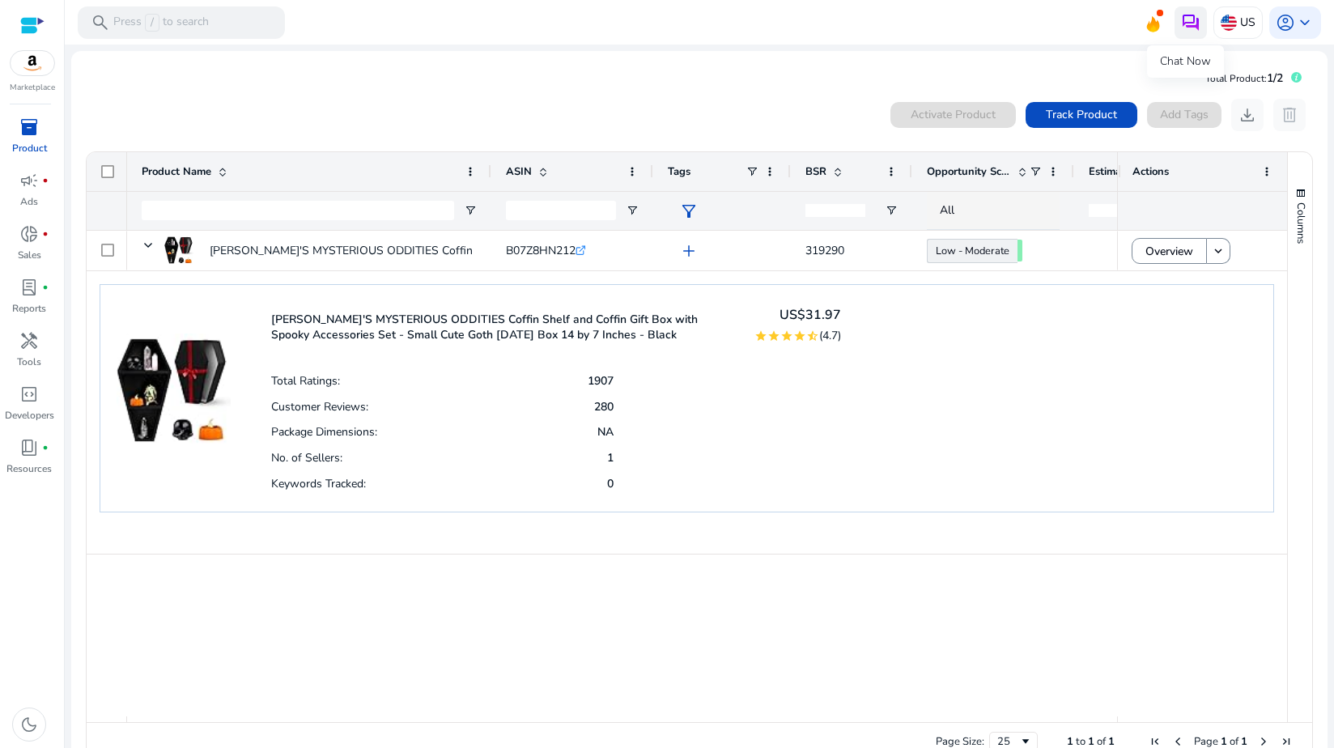
click at [1182, 24] on img at bounding box center [1190, 22] width 19 height 19
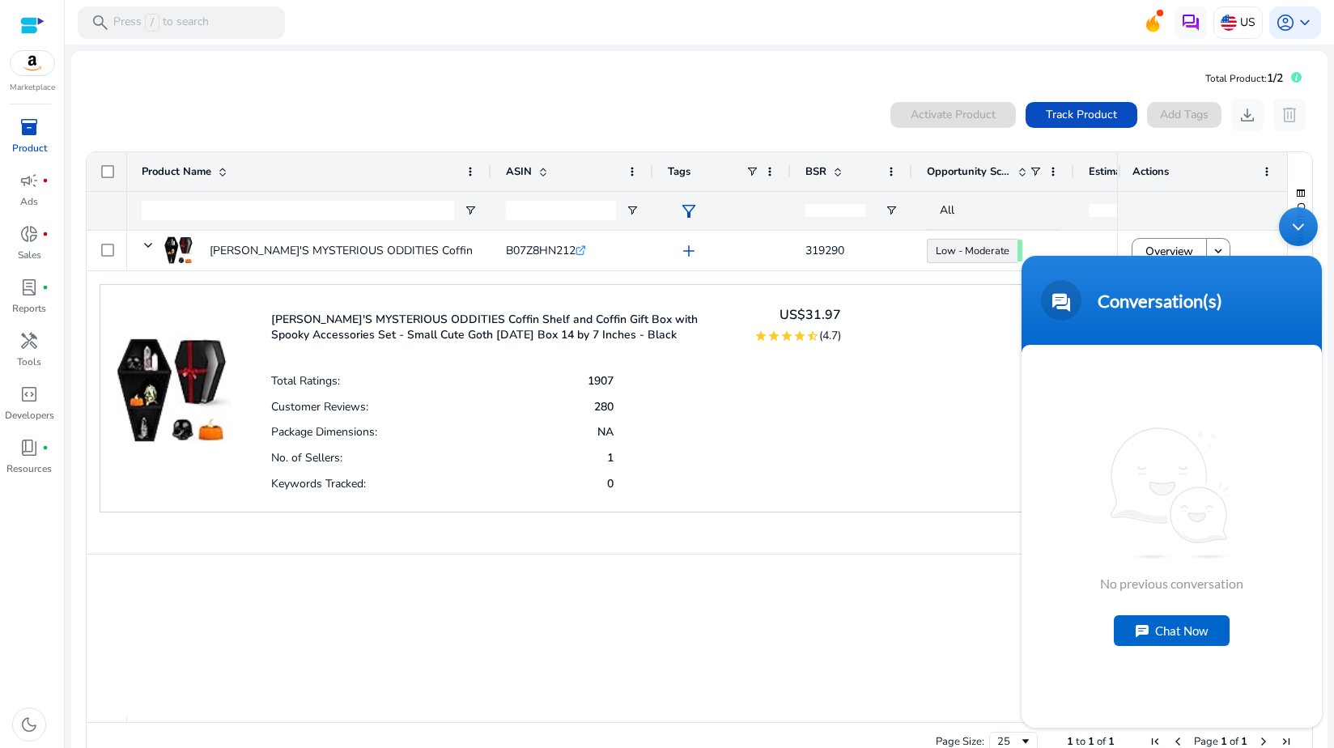
click at [1288, 216] on div "Minimize live chat window" at bounding box center [1298, 226] width 39 height 39
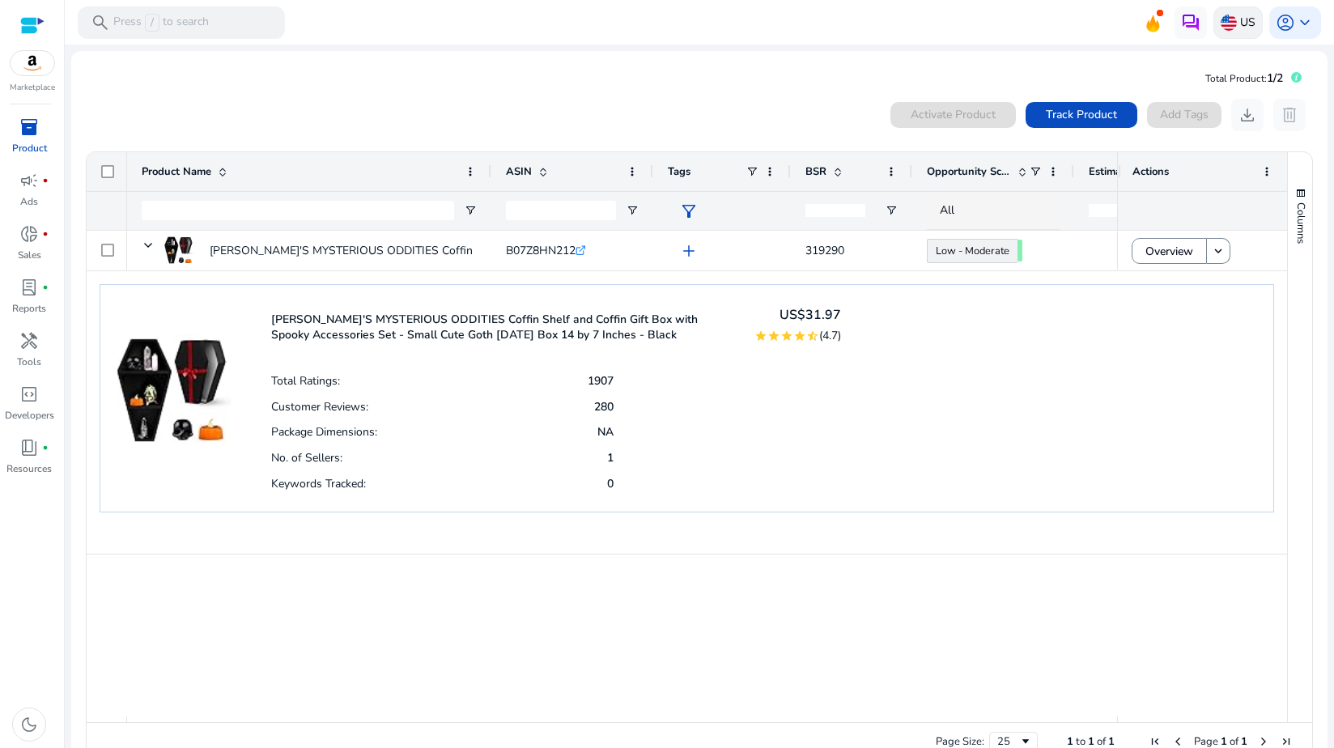
click at [1240, 24] on p "US" at bounding box center [1247, 22] width 15 height 28
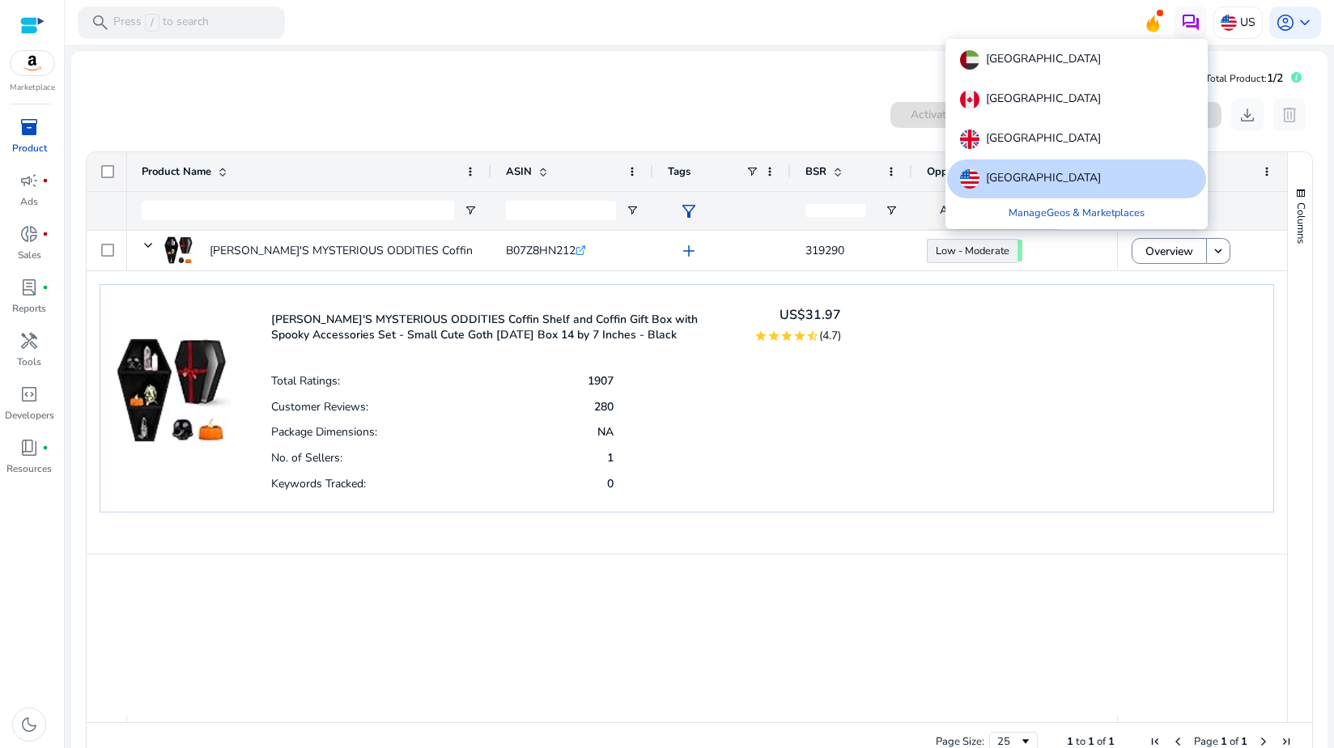
click at [1280, 21] on div at bounding box center [667, 374] width 1334 height 748
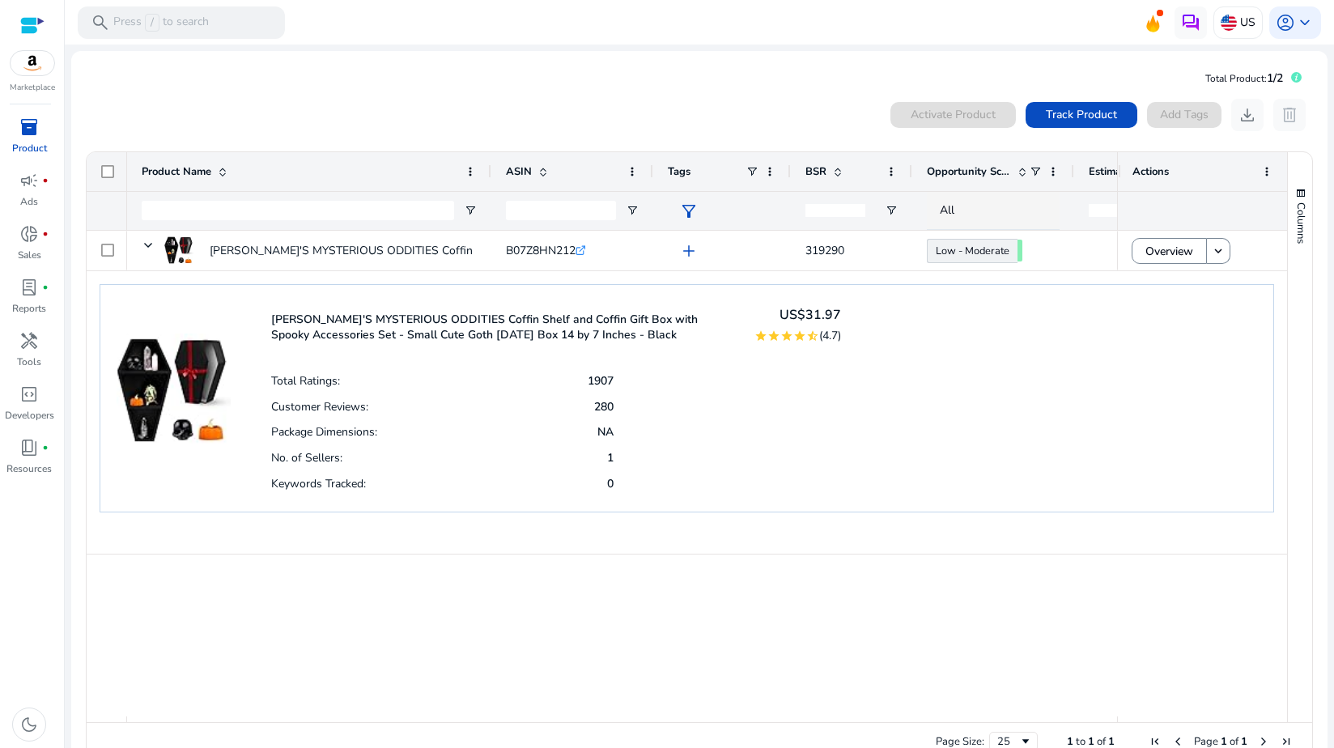
click at [1280, 21] on span "account_circle" at bounding box center [1284, 22] width 19 height 19
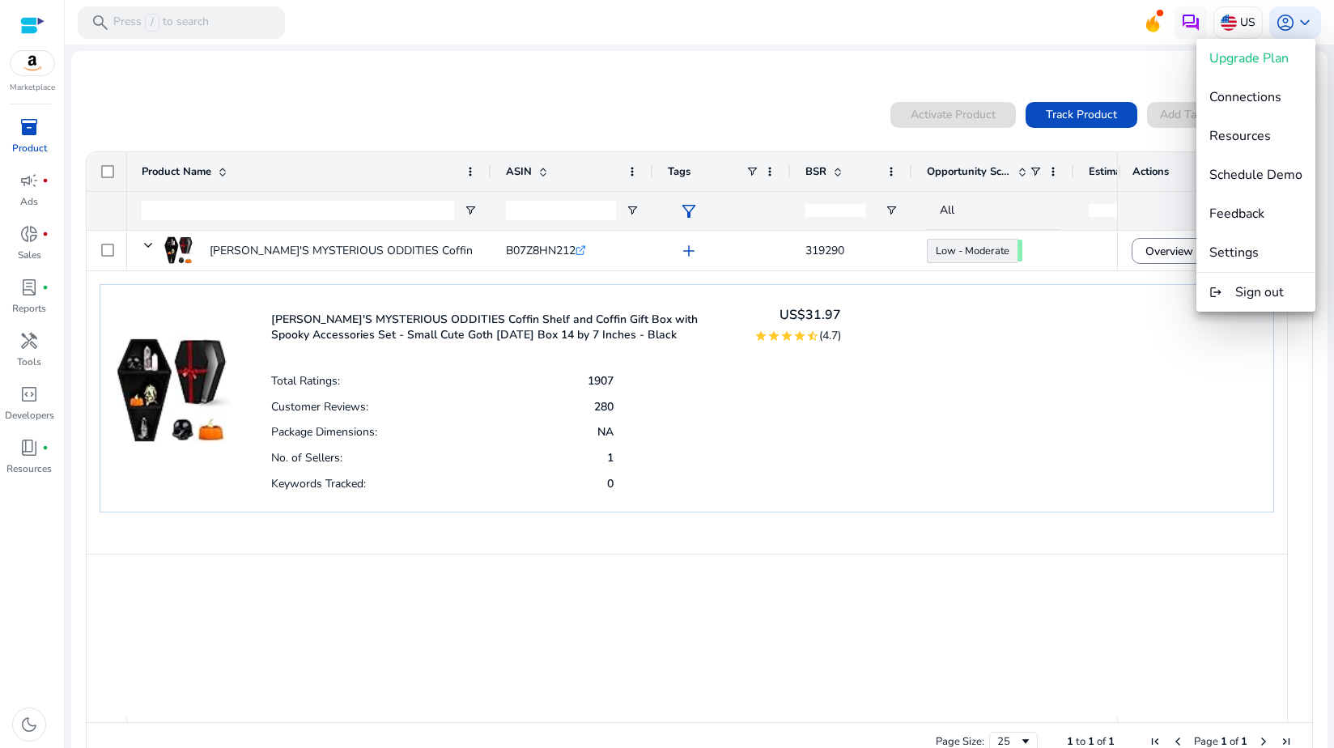
click at [44, 24] on div at bounding box center [667, 374] width 1334 height 748
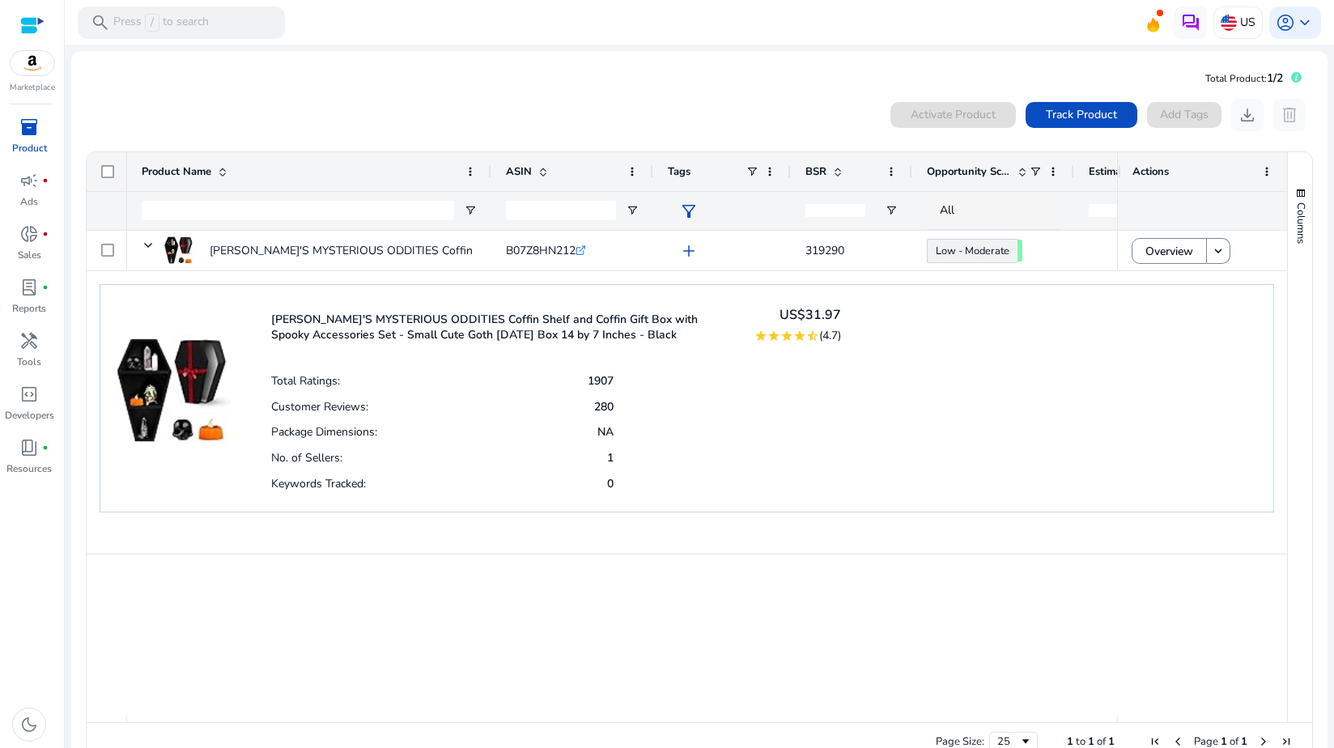
click at [42, 20] on div at bounding box center [32, 25] width 24 height 19
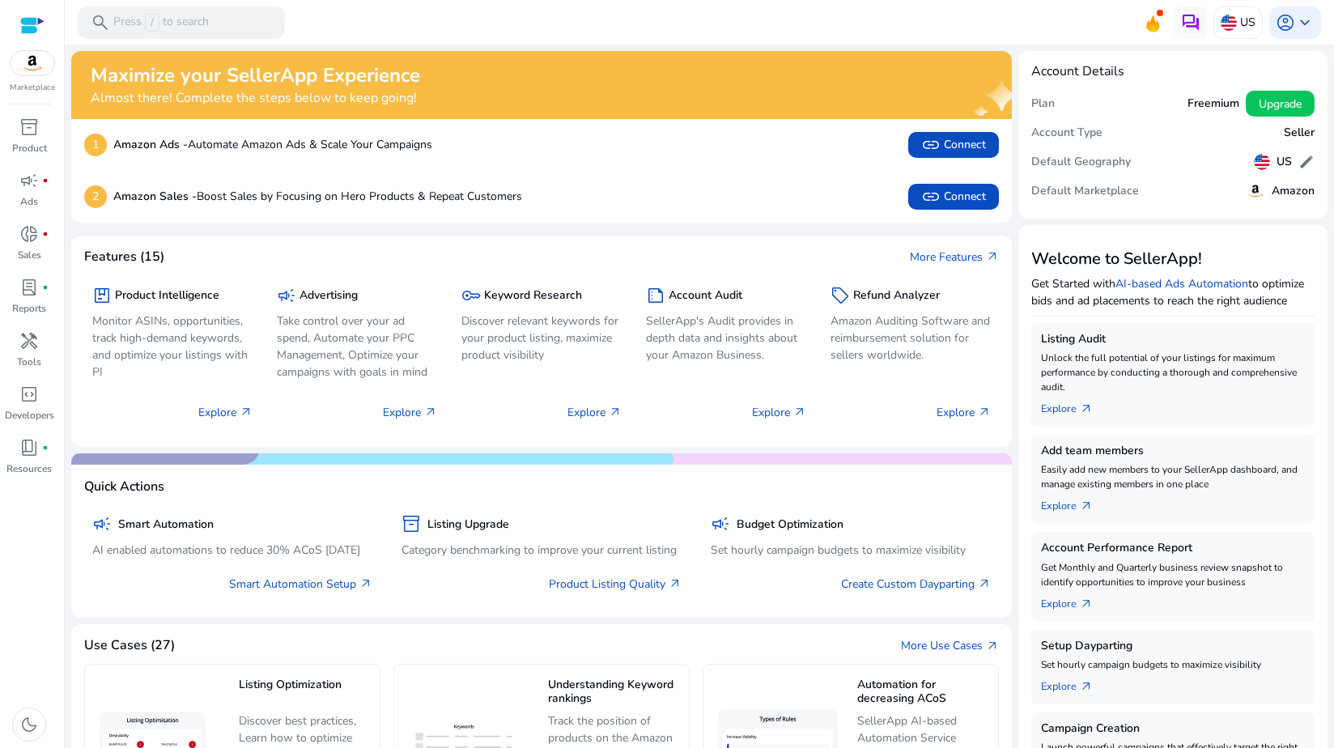
click at [35, 23] on div at bounding box center [32, 25] width 24 height 19
drag, startPoint x: 1156, startPoint y: 76, endPoint x: 1172, endPoint y: 10, distance: 68.1
click at [1156, 75] on div "Account Details" at bounding box center [1172, 71] width 283 height 15
click at [244, 23] on div "search Press / to search" at bounding box center [181, 22] width 207 height 32
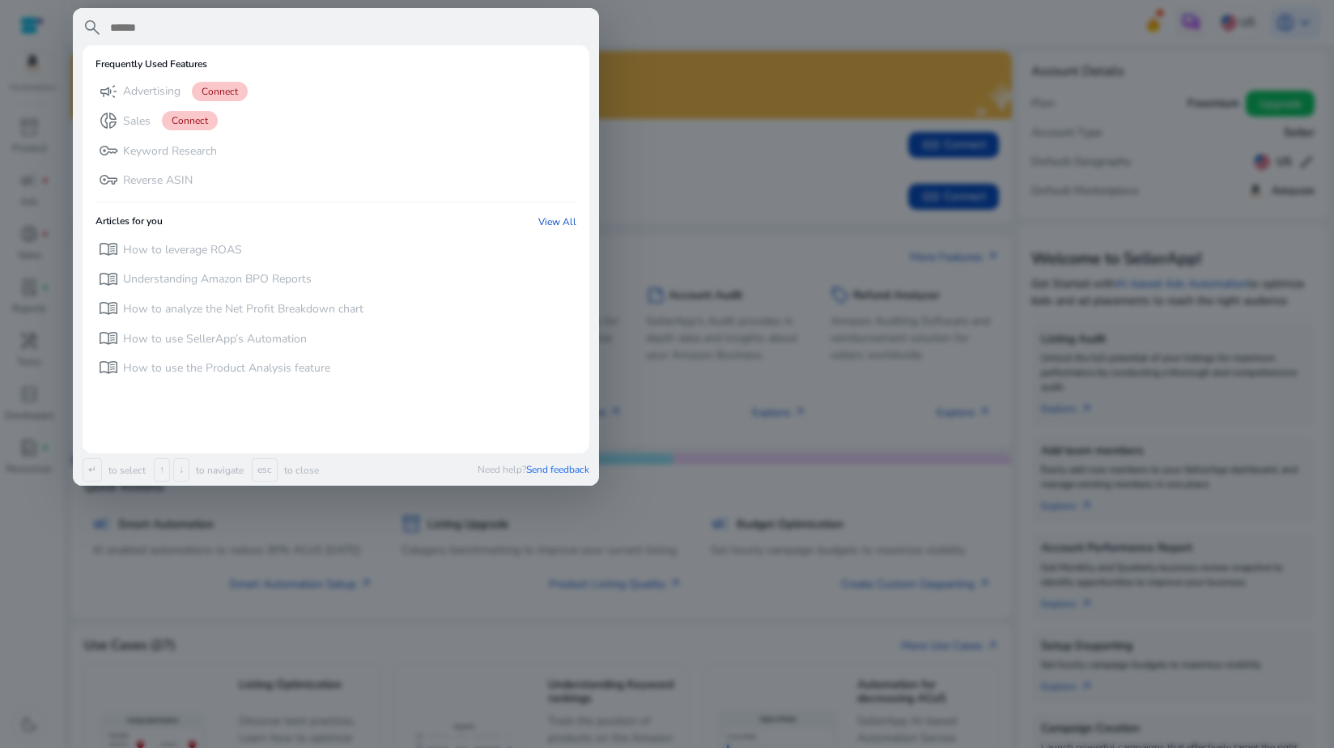
click at [735, 91] on div at bounding box center [667, 374] width 1334 height 748
